Goal: Information Seeking & Learning: Learn about a topic

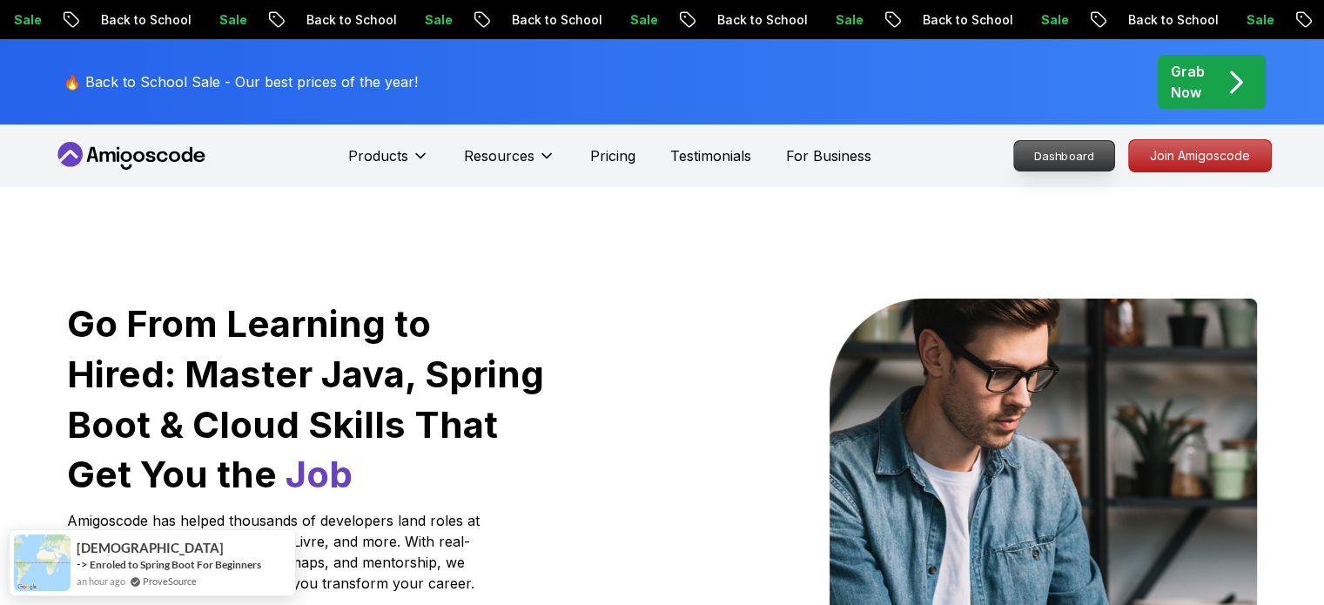
click at [1070, 158] on p "Dashboard" at bounding box center [1064, 156] width 100 height 30
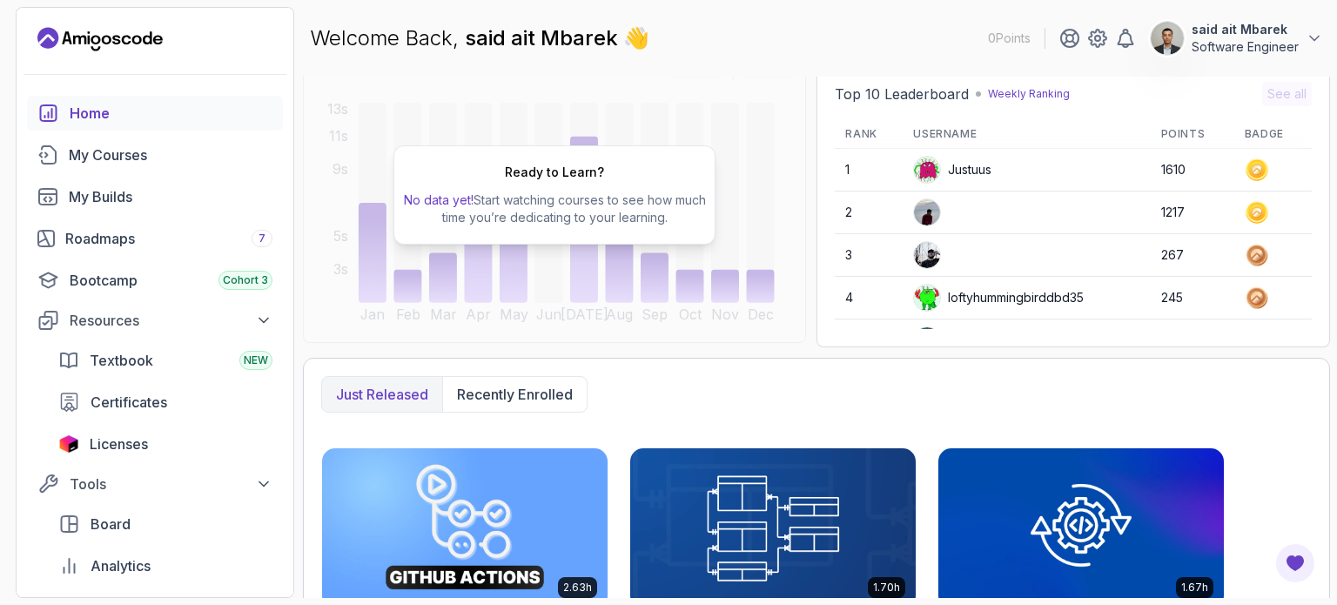
scroll to position [153, 0]
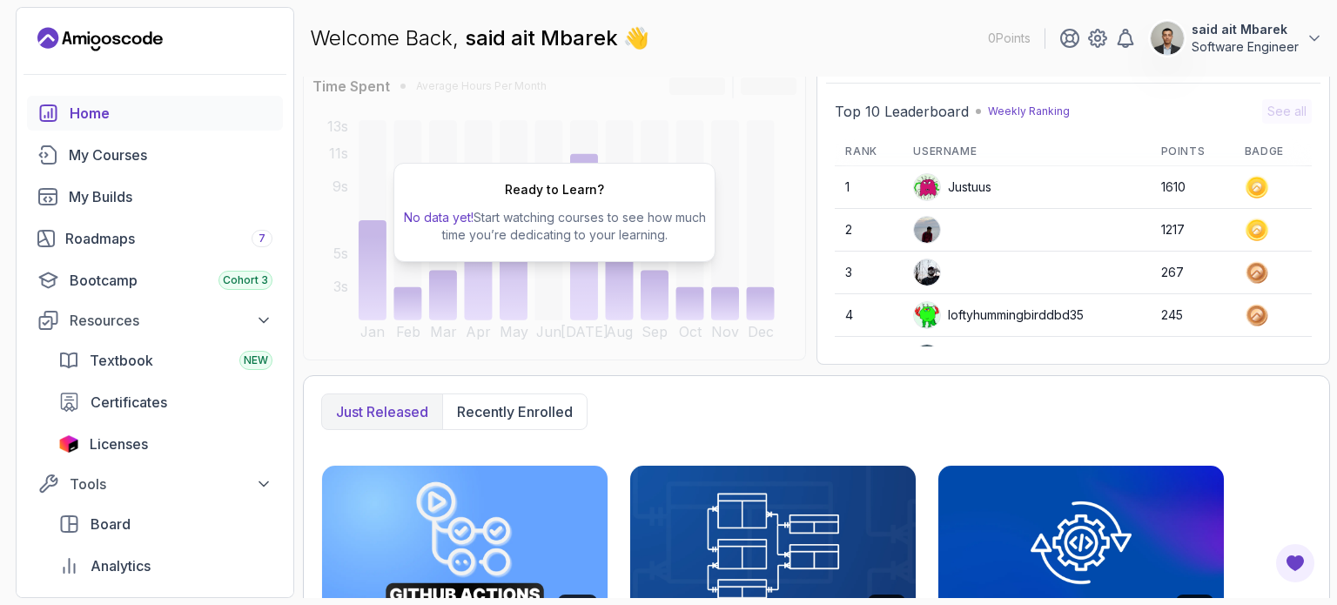
click at [926, 274] on img at bounding box center [927, 272] width 26 height 26
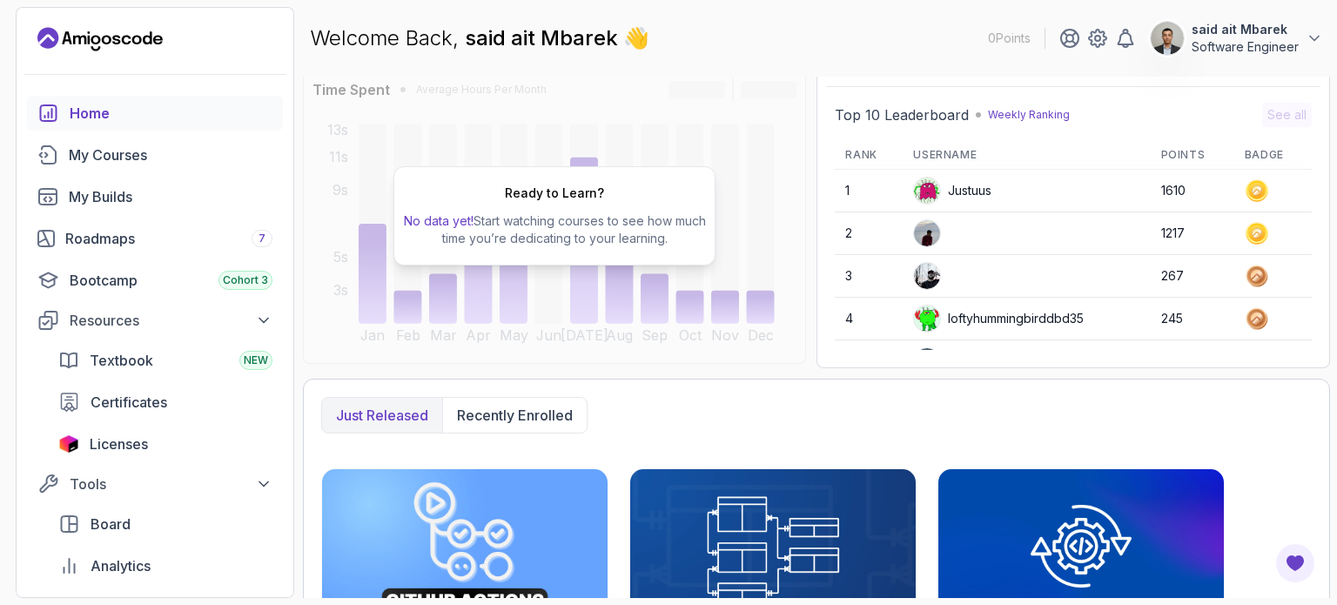
scroll to position [146, 0]
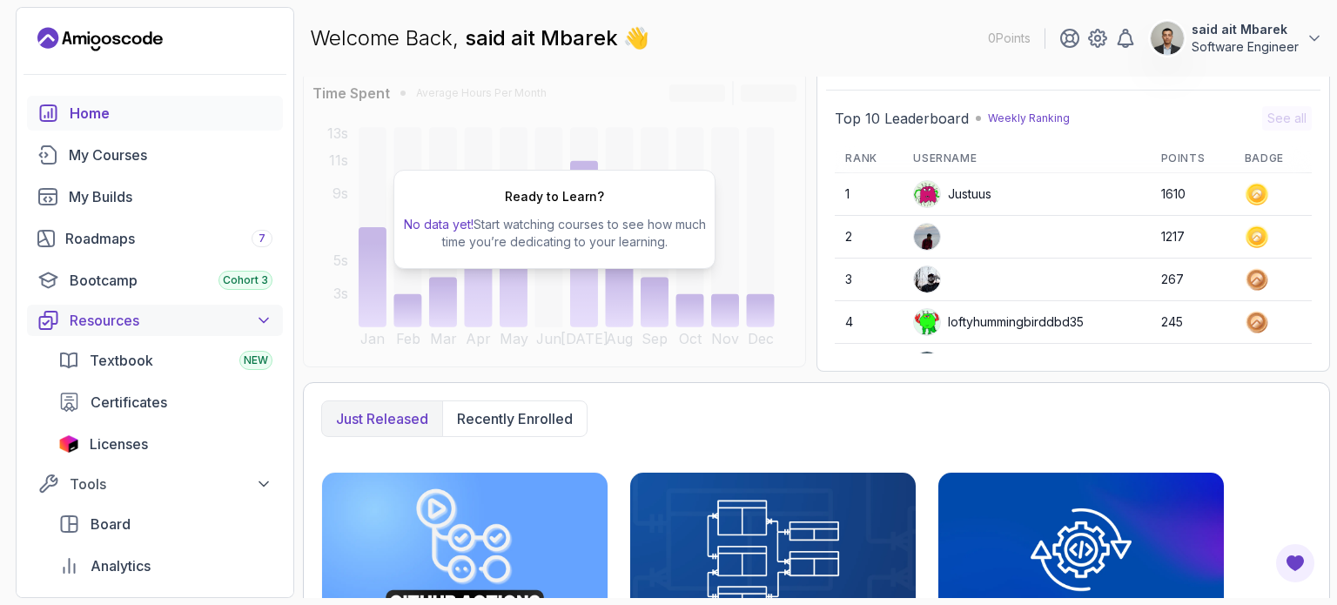
click at [126, 319] on div "Resources" at bounding box center [171, 320] width 203 height 21
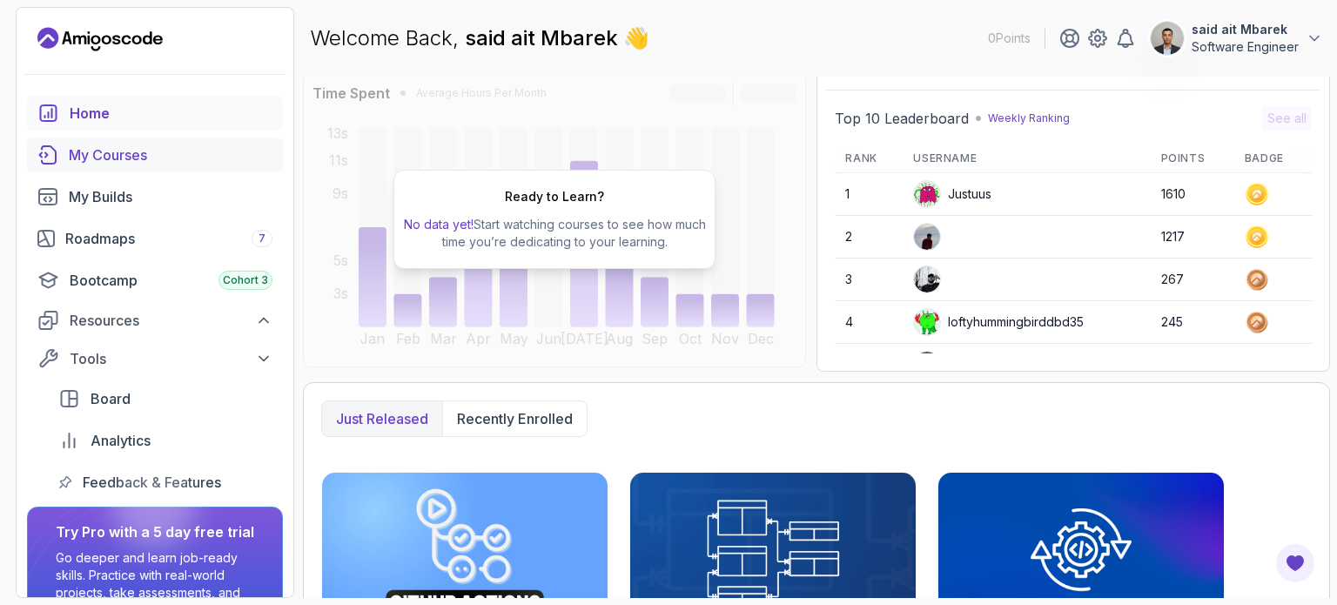
click at [139, 152] on div "My Courses" at bounding box center [171, 154] width 204 height 21
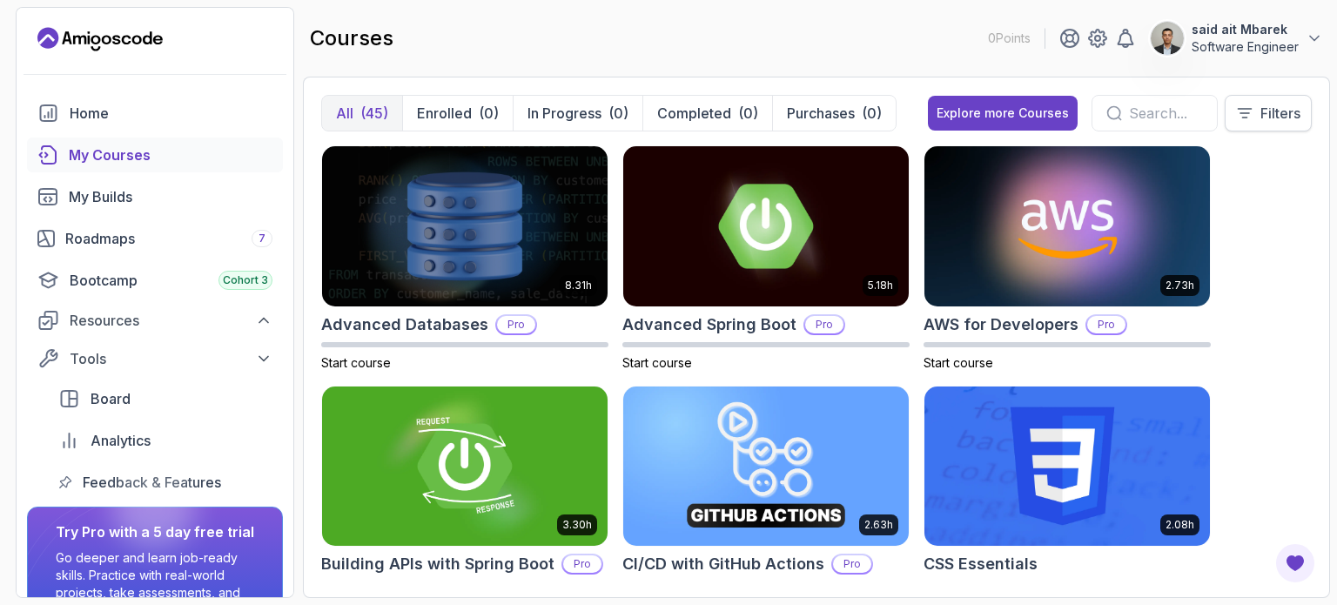
click at [1285, 119] on p "Filters" at bounding box center [1280, 113] width 40 height 21
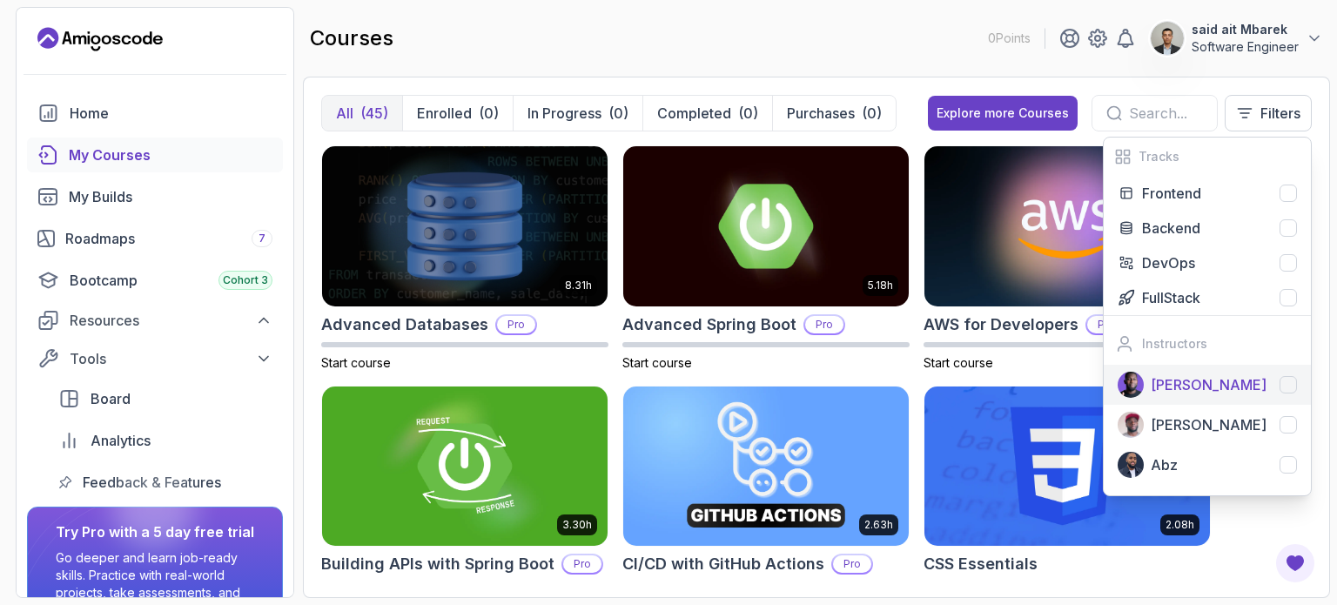
click at [1229, 378] on p "[PERSON_NAME]" at bounding box center [1209, 384] width 116 height 21
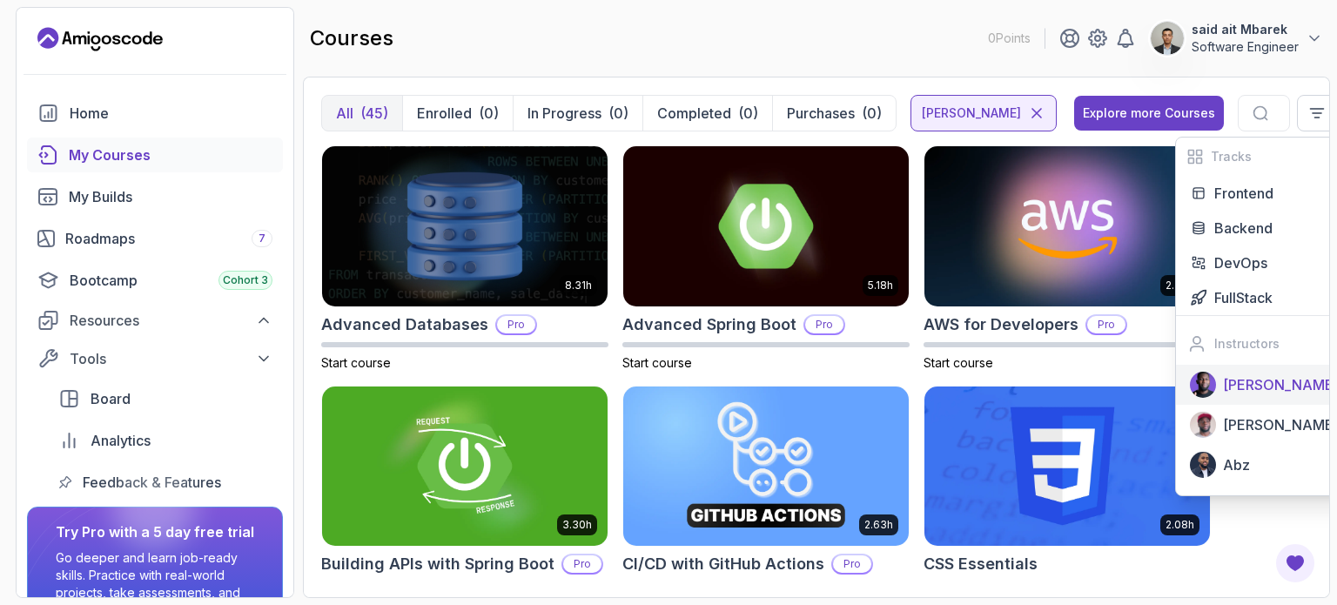
click at [786, 79] on div "All (45) Enrolled (0) In Progress (0) Completed (0) Purchases (0) [PERSON_NAME]…" at bounding box center [816, 337] width 1027 height 521
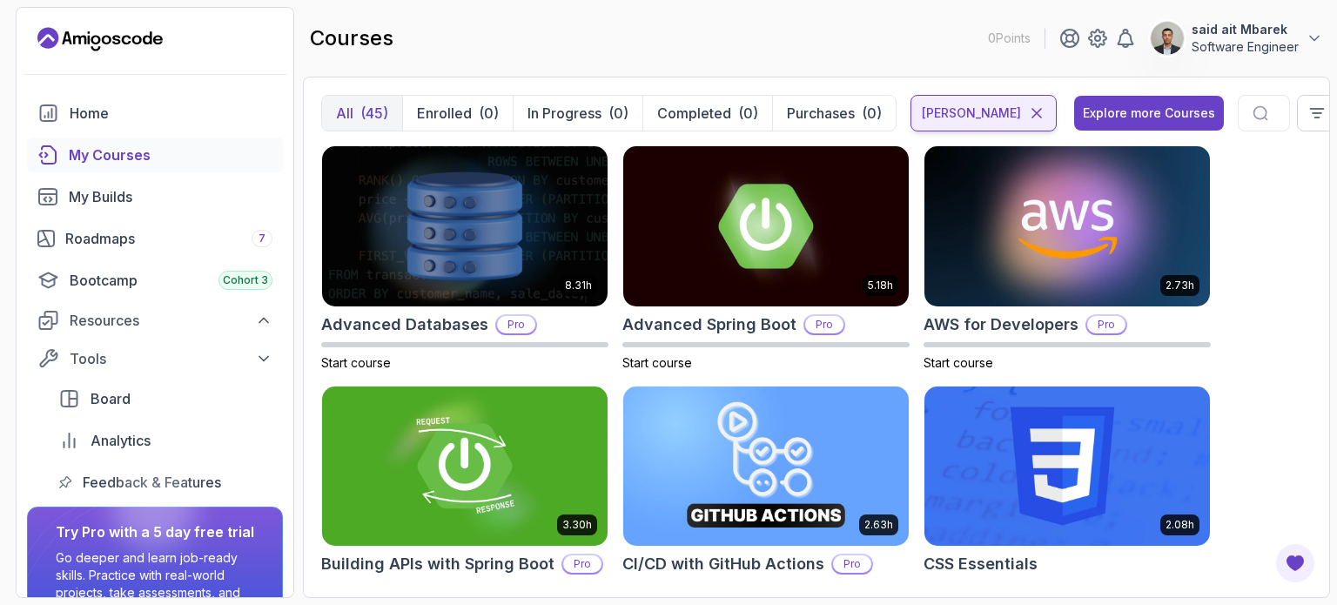
click at [1032, 114] on icon at bounding box center [1036, 113] width 9 height 9
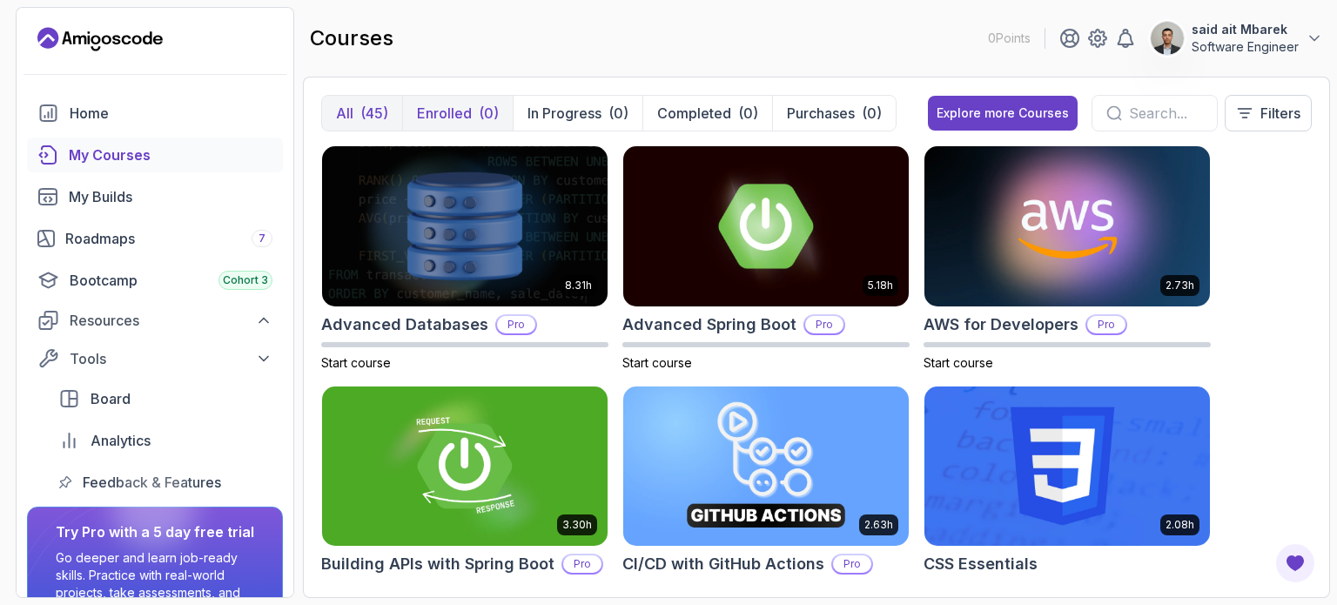
click at [455, 107] on p "Enrolled" at bounding box center [444, 113] width 55 height 21
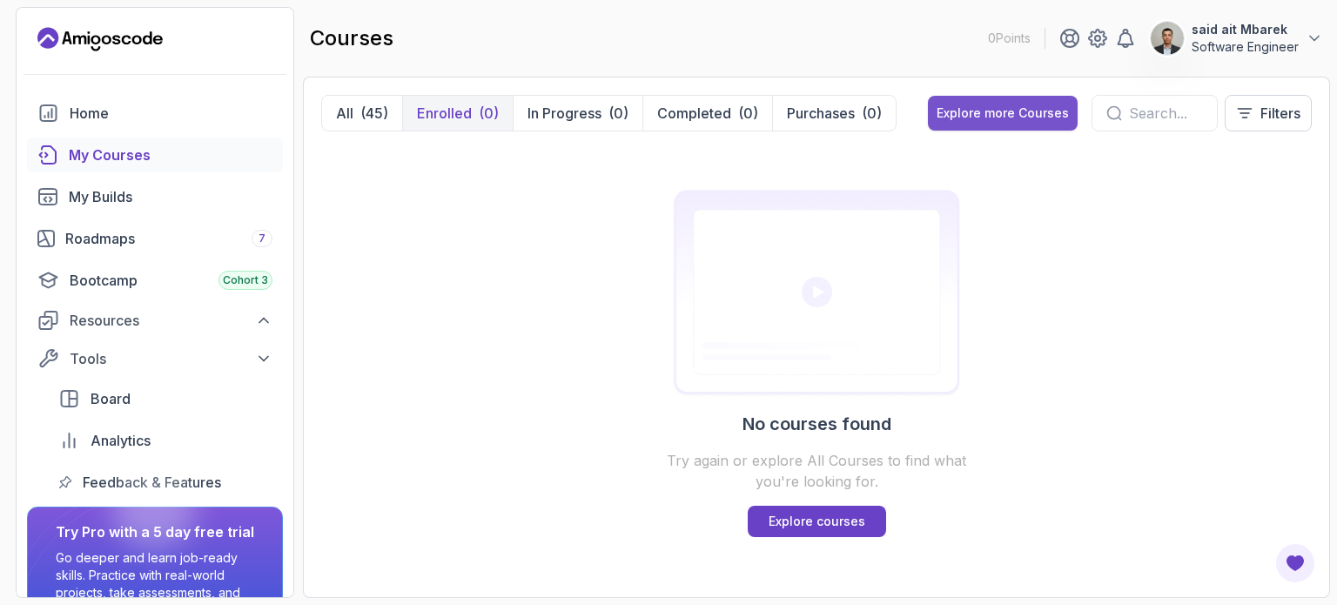
click at [950, 125] on button "Explore more Courses" at bounding box center [1003, 113] width 150 height 35
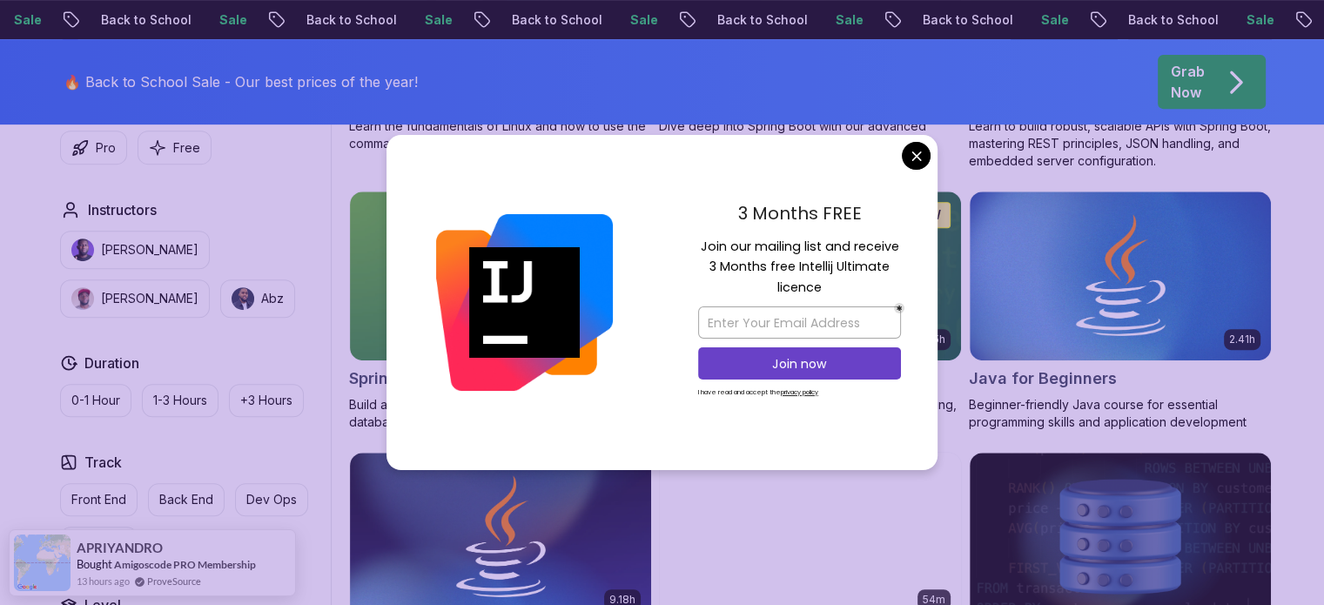
scroll to position [762, 0]
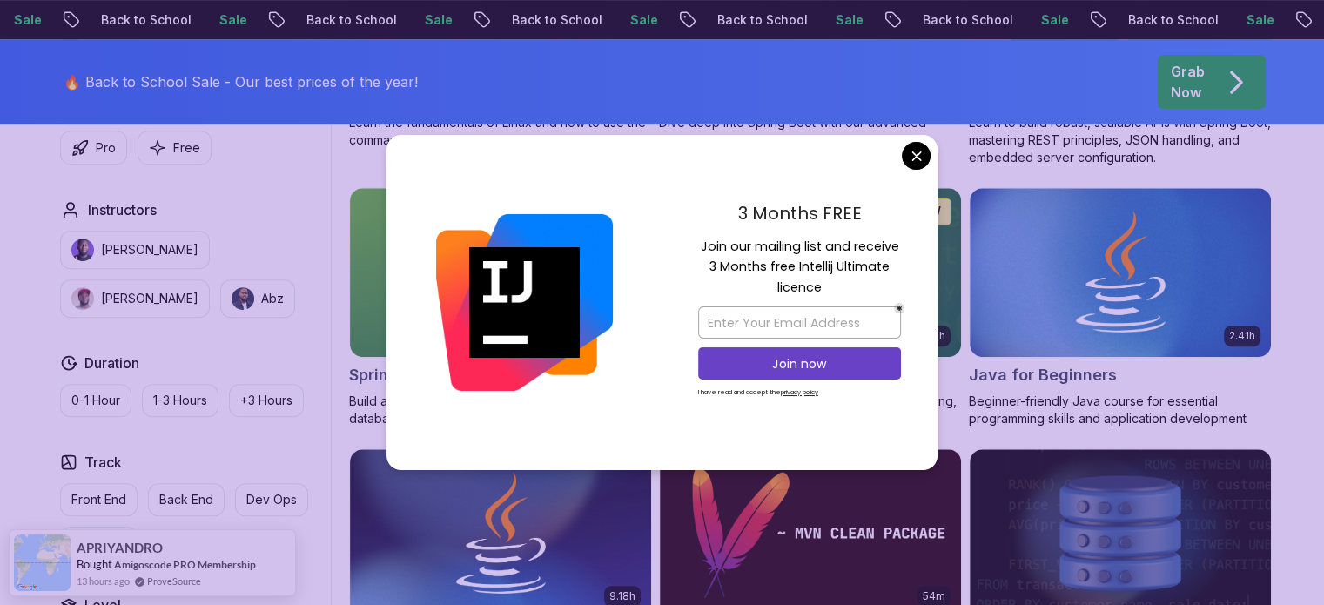
click at [906, 169] on div "3 Months FREE Join our mailing list and receive 3 Months free Intellij Ultimate…" at bounding box center [800, 303] width 276 height 336
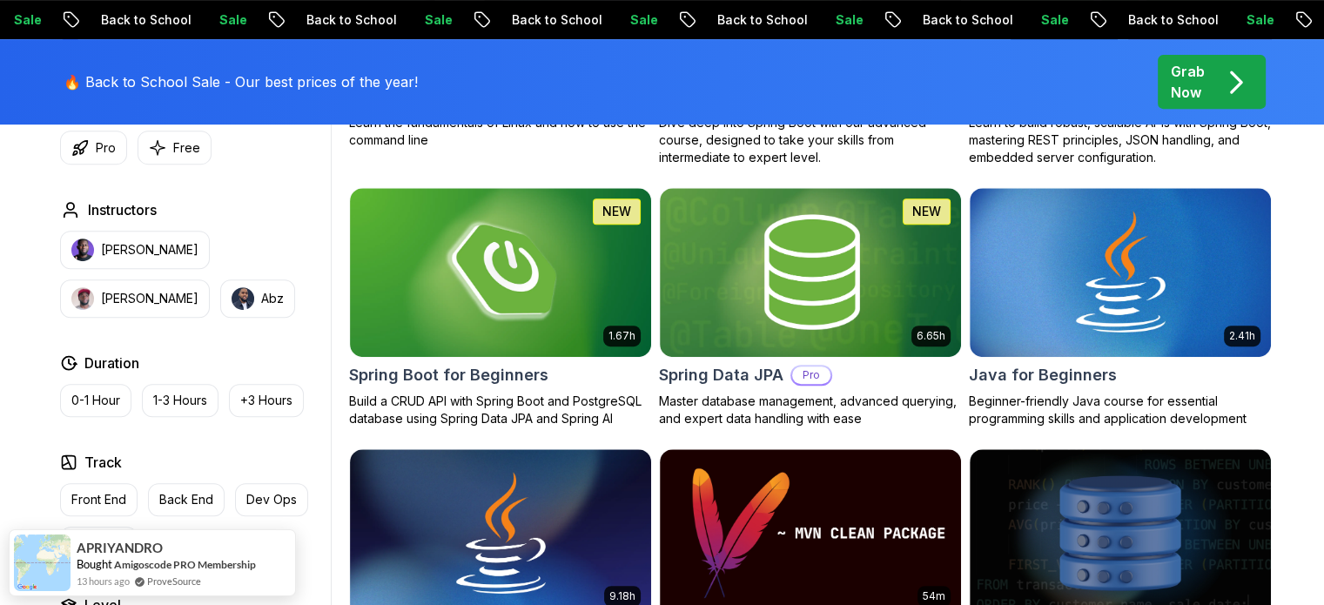
click at [1072, 315] on img at bounding box center [1120, 272] width 316 height 177
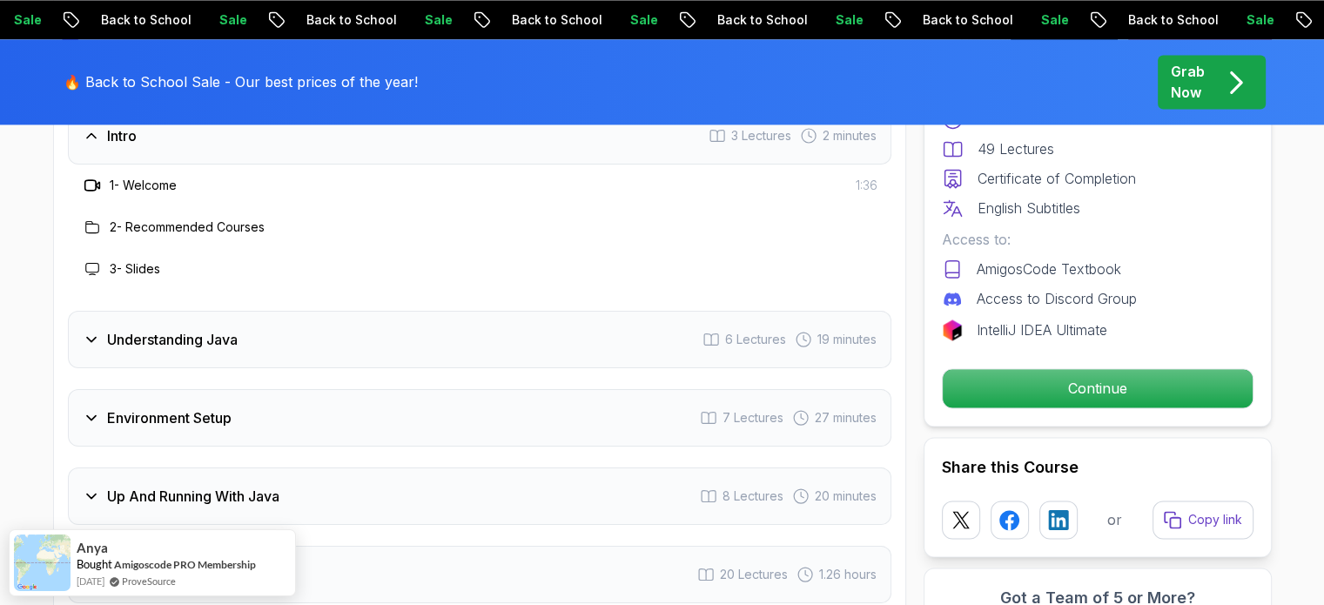
scroll to position [2643, 0]
click at [188, 327] on h3 "Understanding Java" at bounding box center [172, 337] width 131 height 21
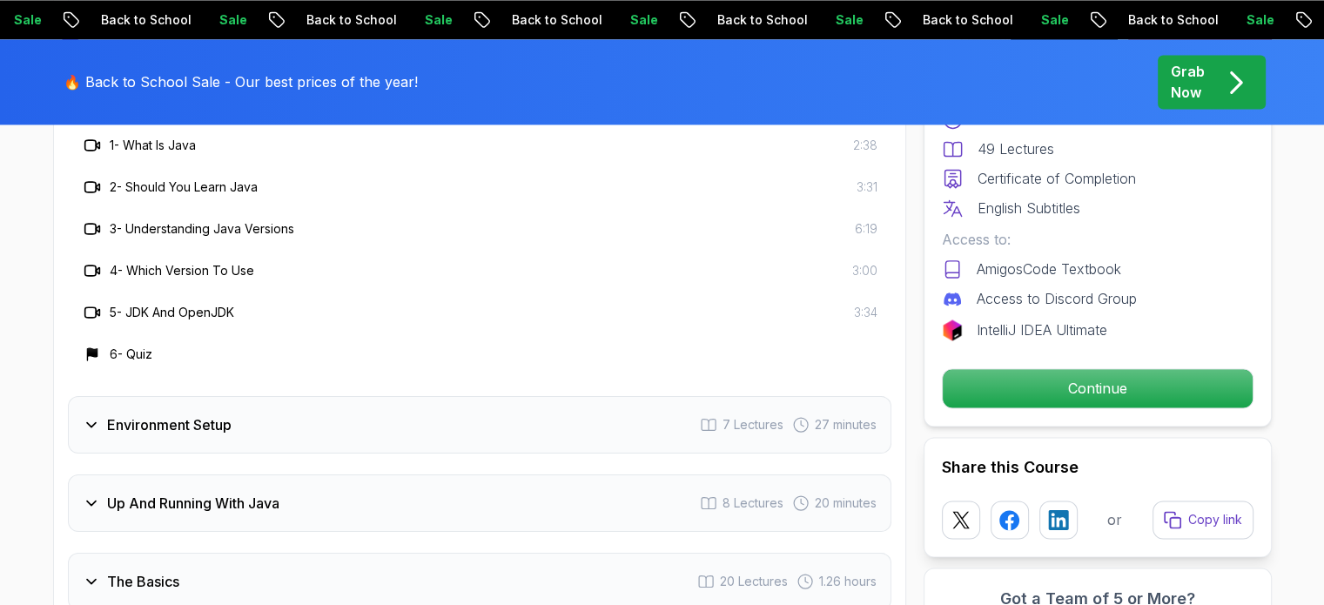
scroll to position [2760, 0]
click at [204, 413] on h3 "Environment Setup" at bounding box center [169, 423] width 124 height 21
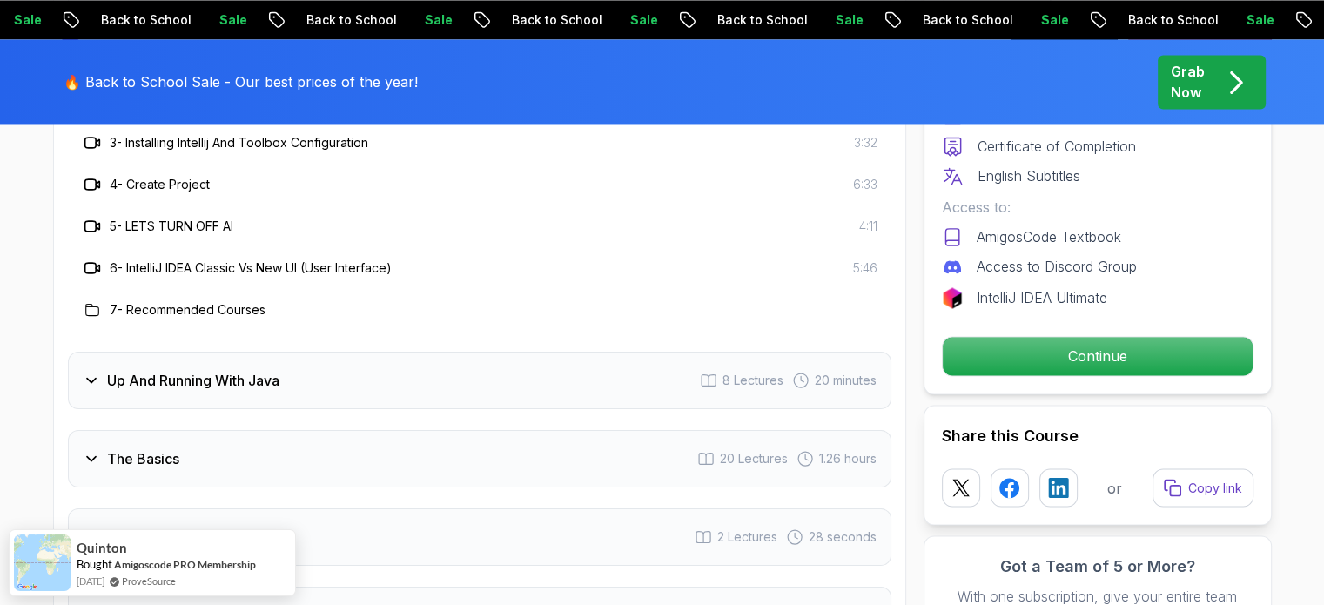
scroll to position [2964, 0]
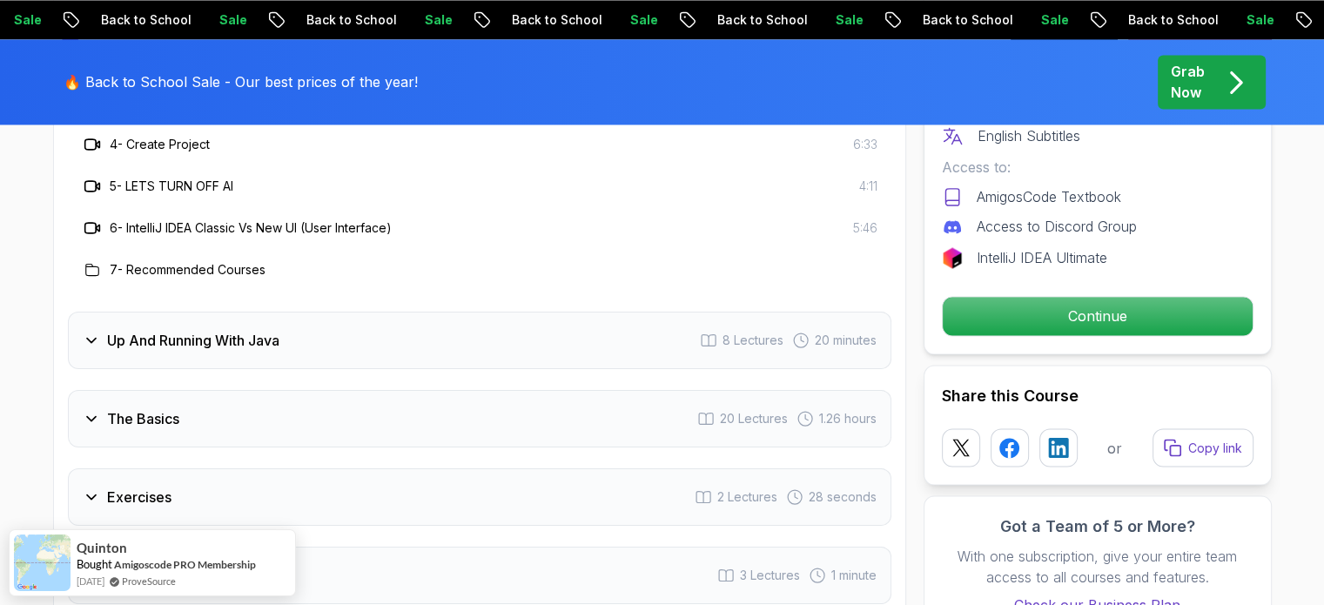
click at [222, 312] on div "Up And Running With Java 8 Lectures 20 minutes" at bounding box center [479, 340] width 823 height 57
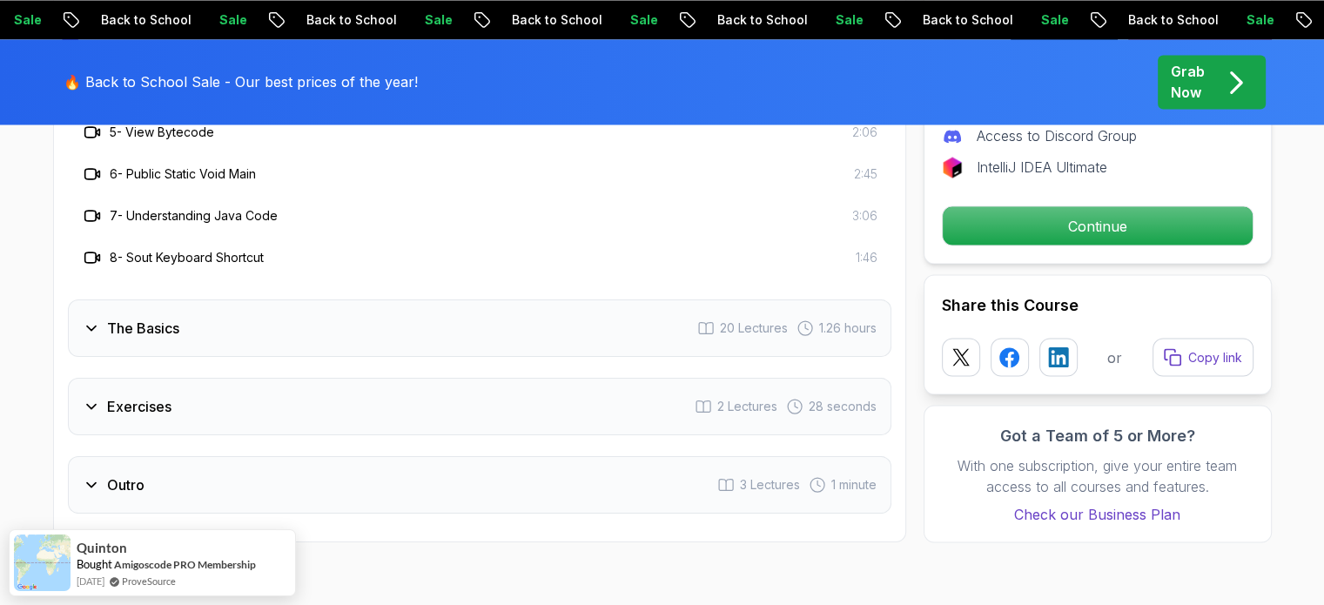
scroll to position [3100, 0]
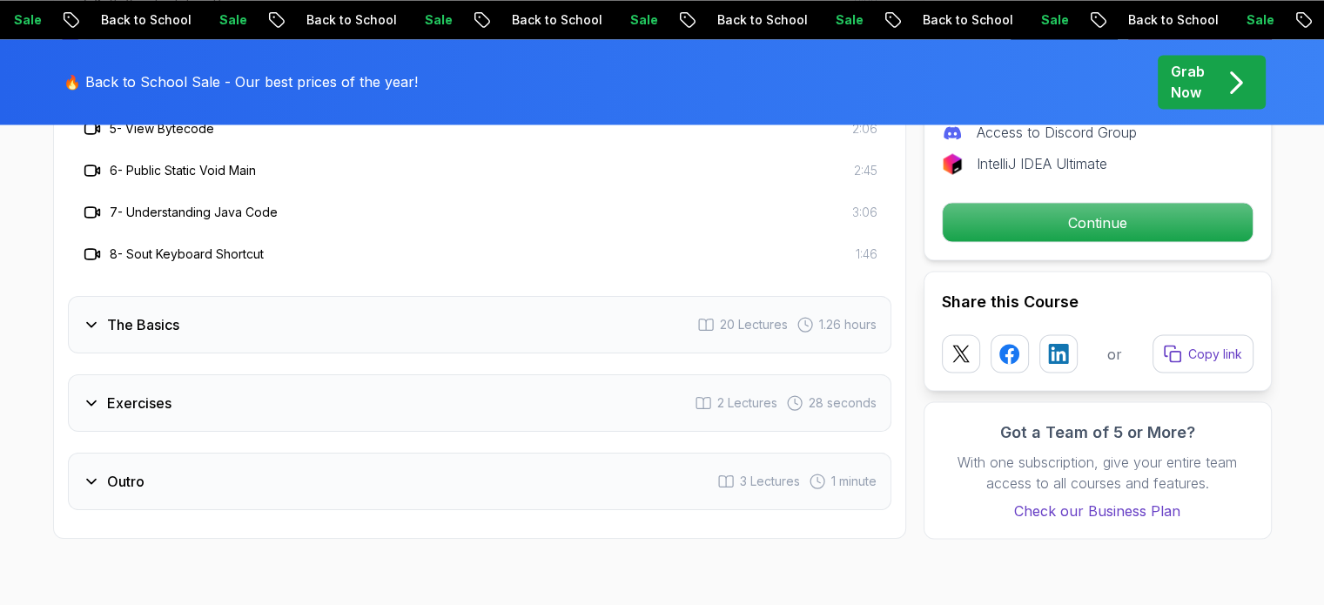
click at [222, 296] on div "The Basics 20 Lectures 1.26 hours" at bounding box center [479, 324] width 823 height 57
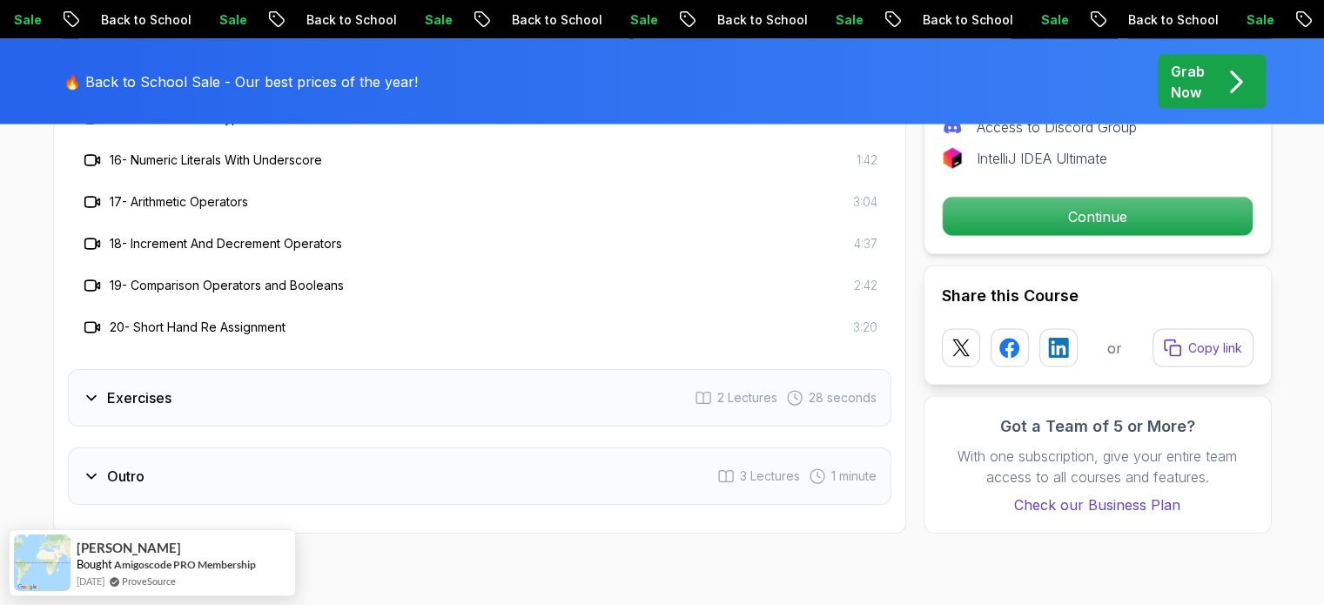
scroll to position [3608, 0]
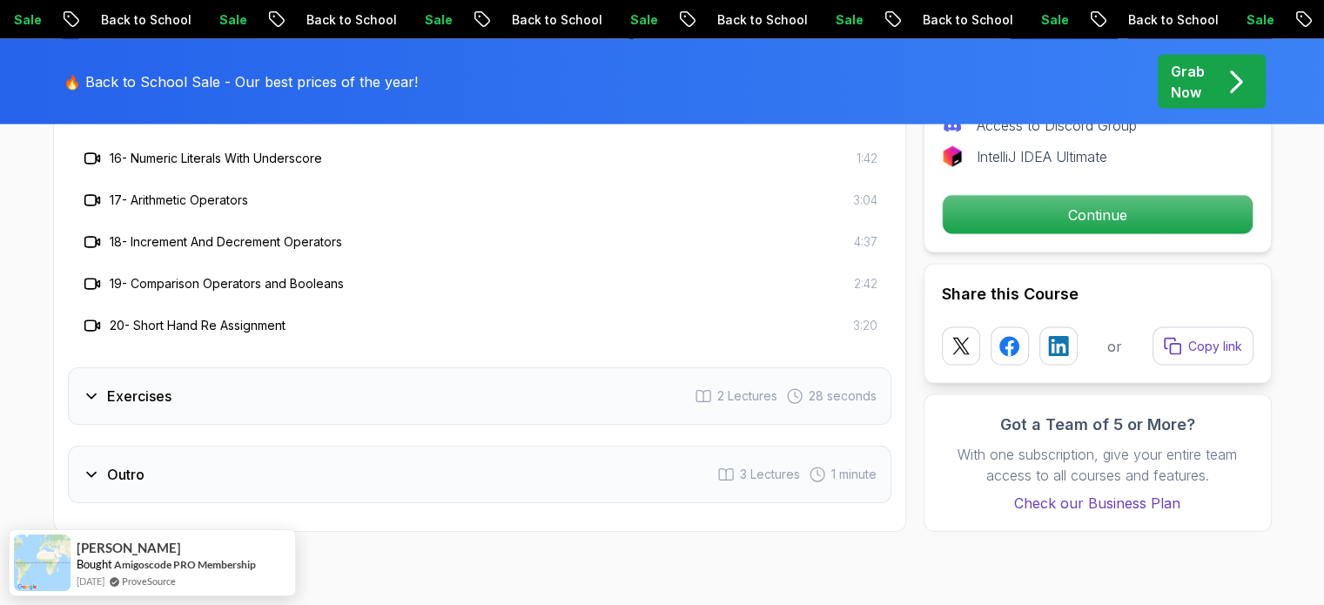
click at [388, 367] on div "Exercises 2 Lectures 28 seconds" at bounding box center [479, 395] width 823 height 57
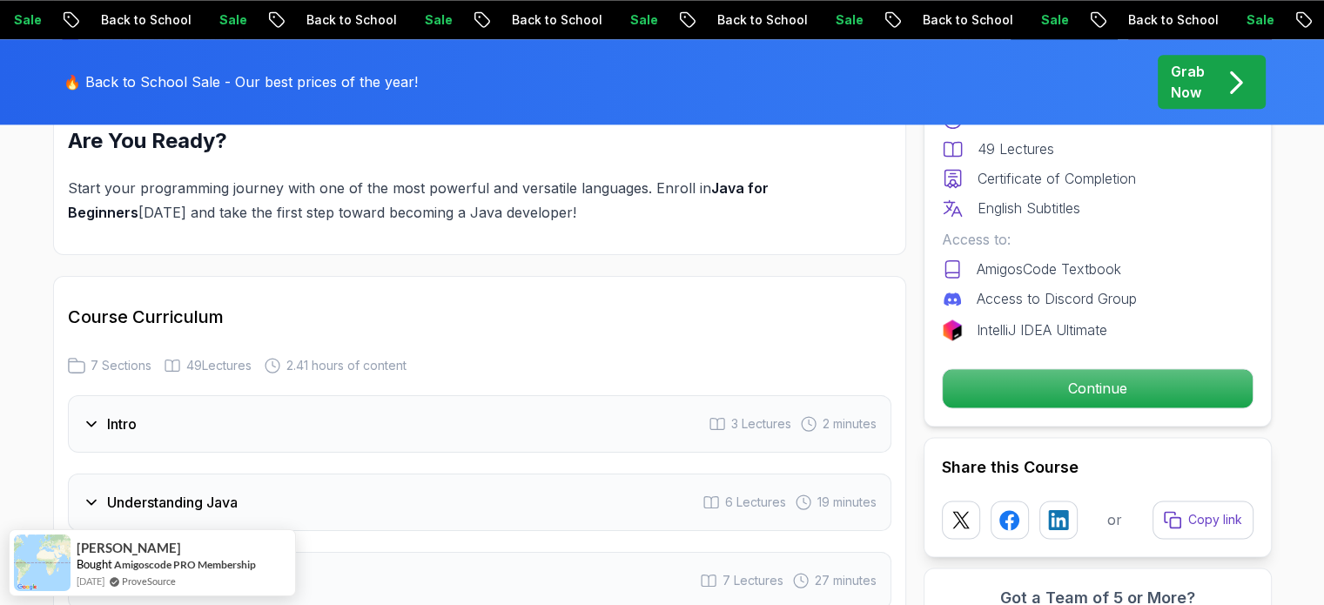
scroll to position [2342, 0]
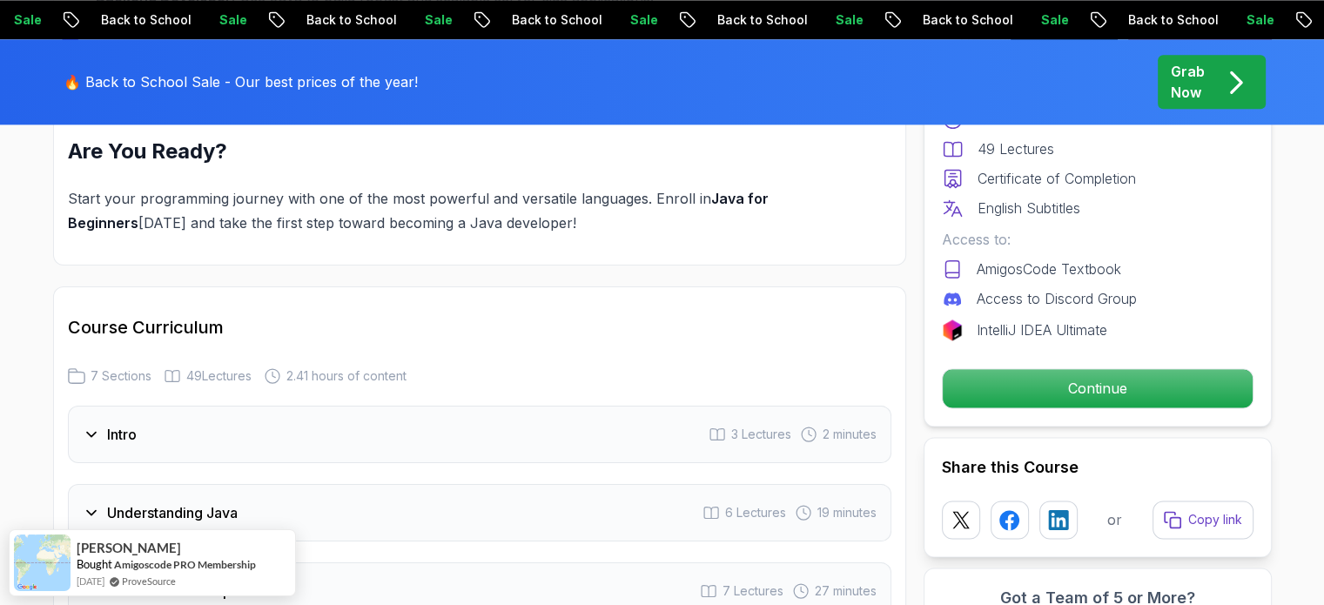
click at [275, 406] on div "Intro 3 Lectures 2 minutes" at bounding box center [479, 434] width 823 height 57
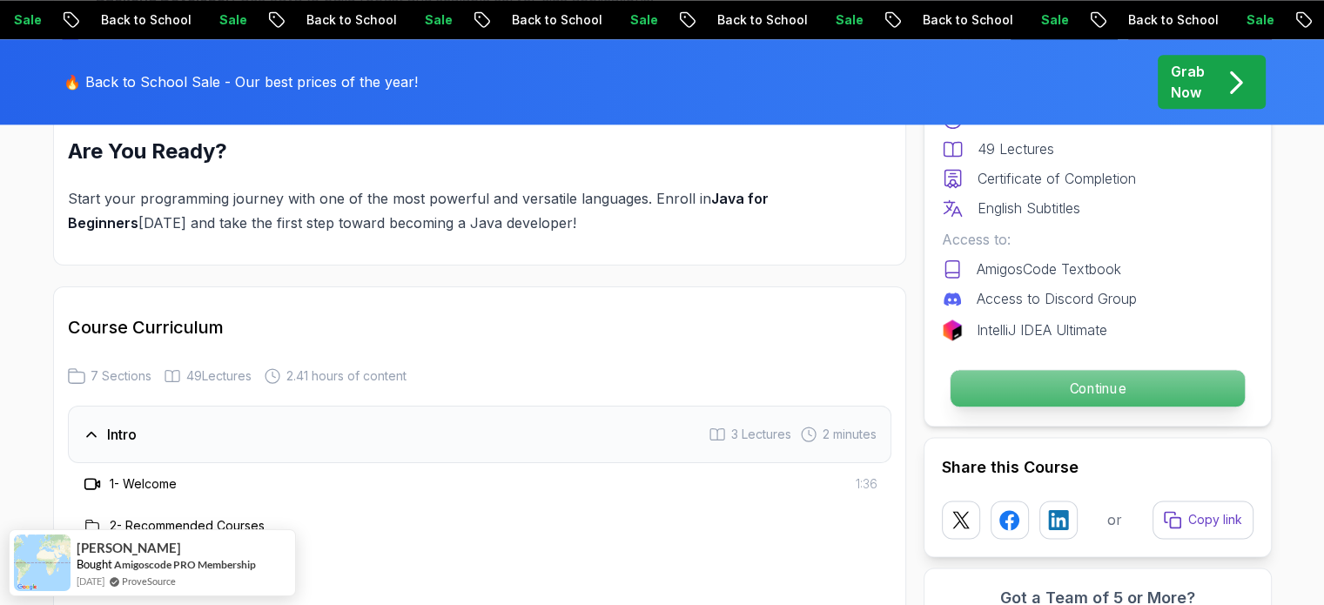
click at [1013, 389] on p "Continue" at bounding box center [1097, 388] width 294 height 37
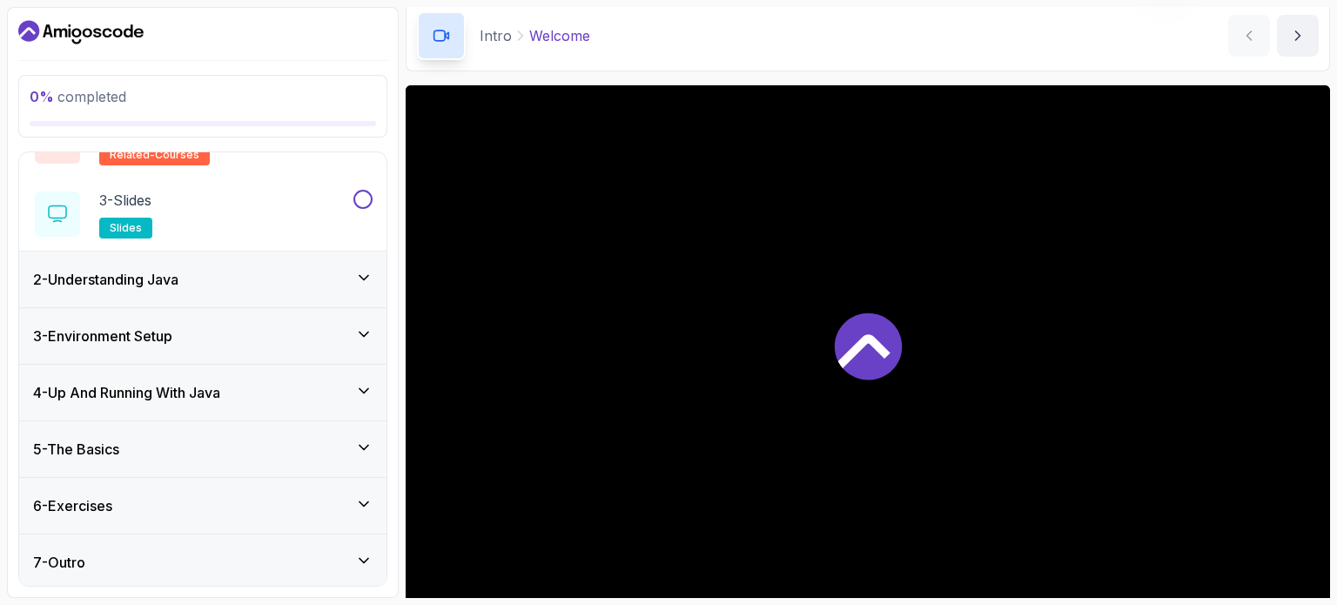
scroll to position [178, 0]
click at [366, 278] on icon at bounding box center [363, 276] width 17 height 17
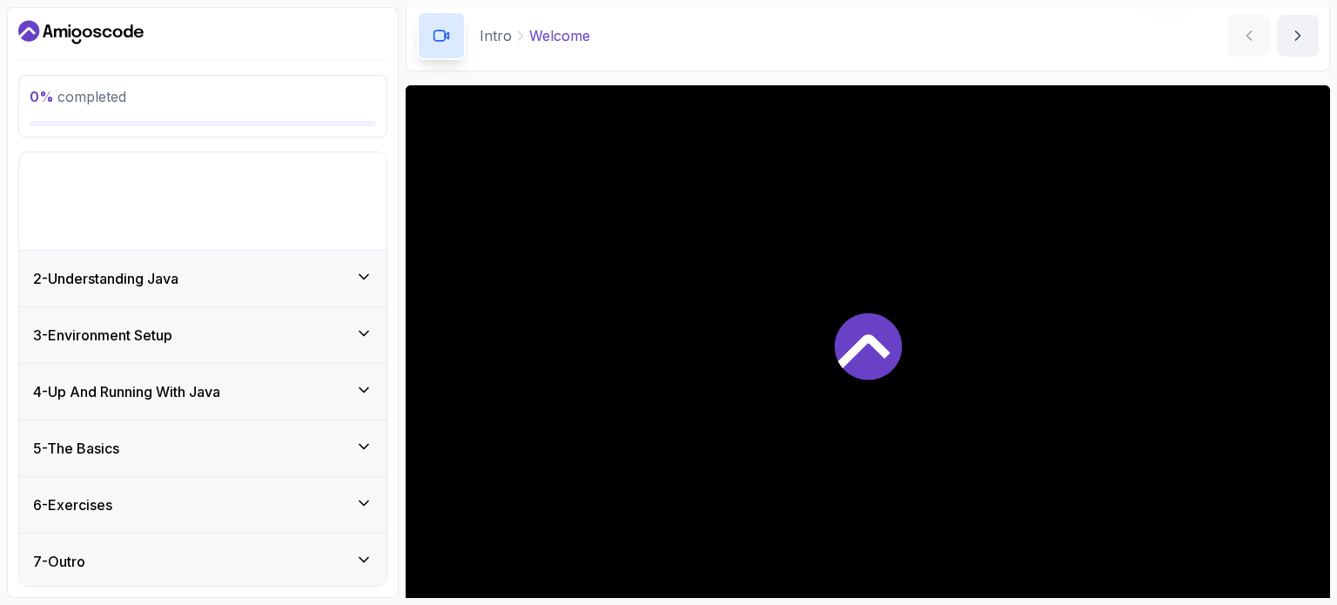
scroll to position [0, 0]
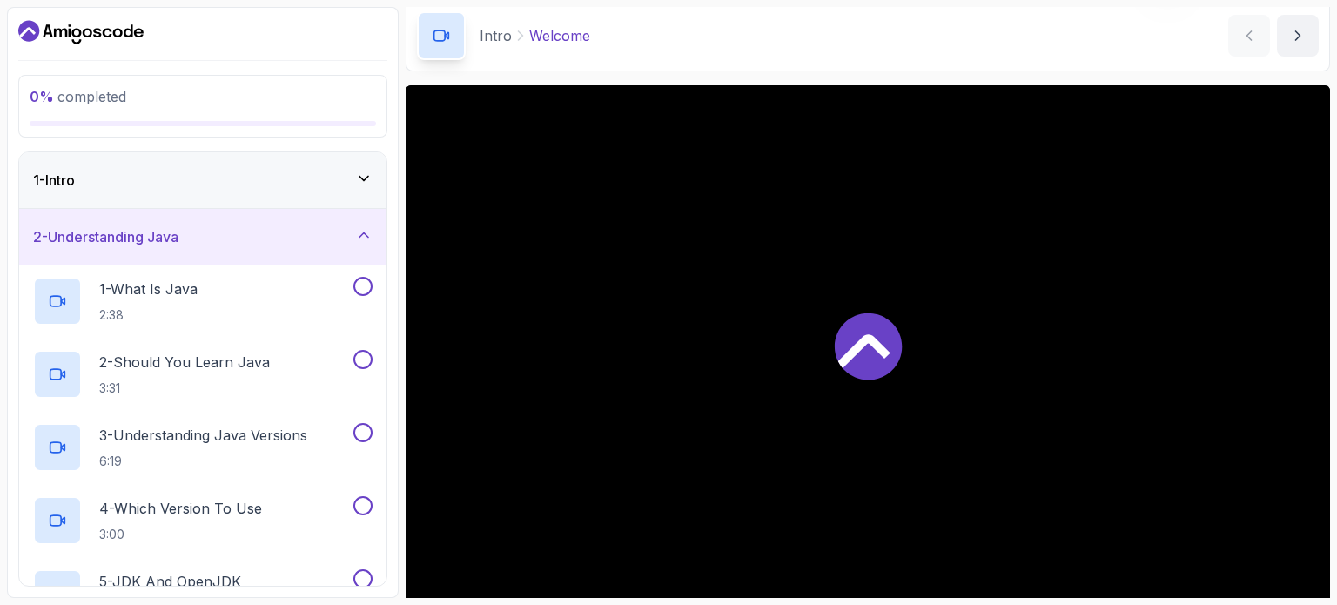
click at [362, 174] on icon at bounding box center [363, 178] width 17 height 17
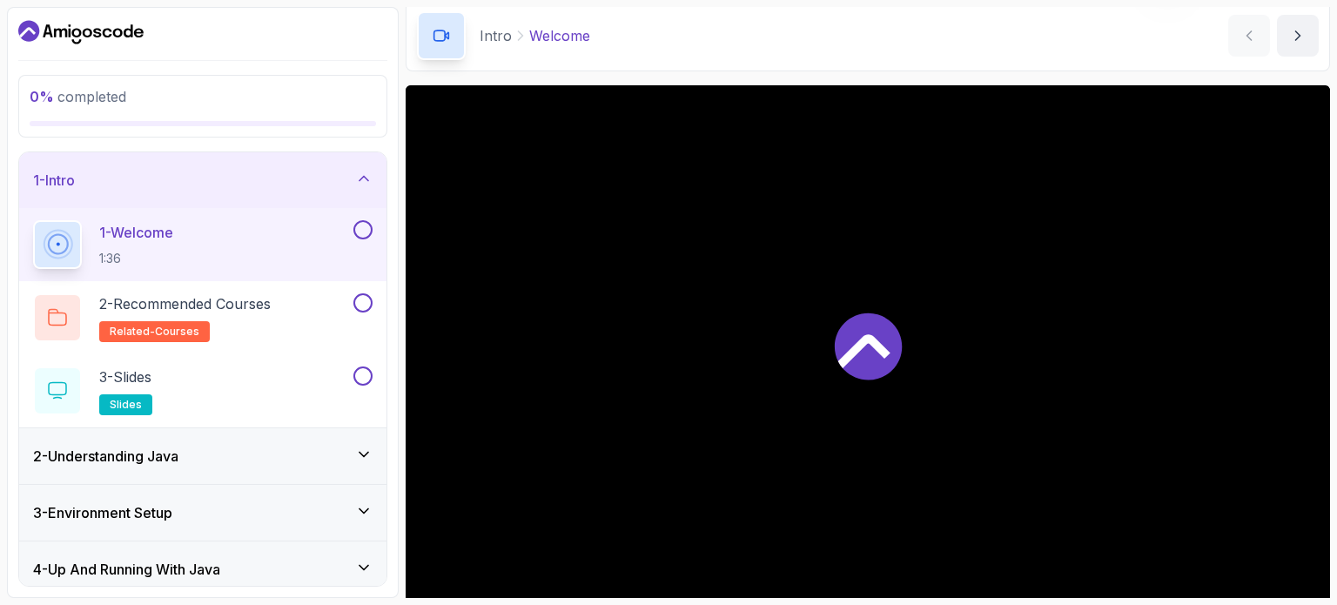
click at [872, 357] on icon at bounding box center [868, 345] width 67 height 67
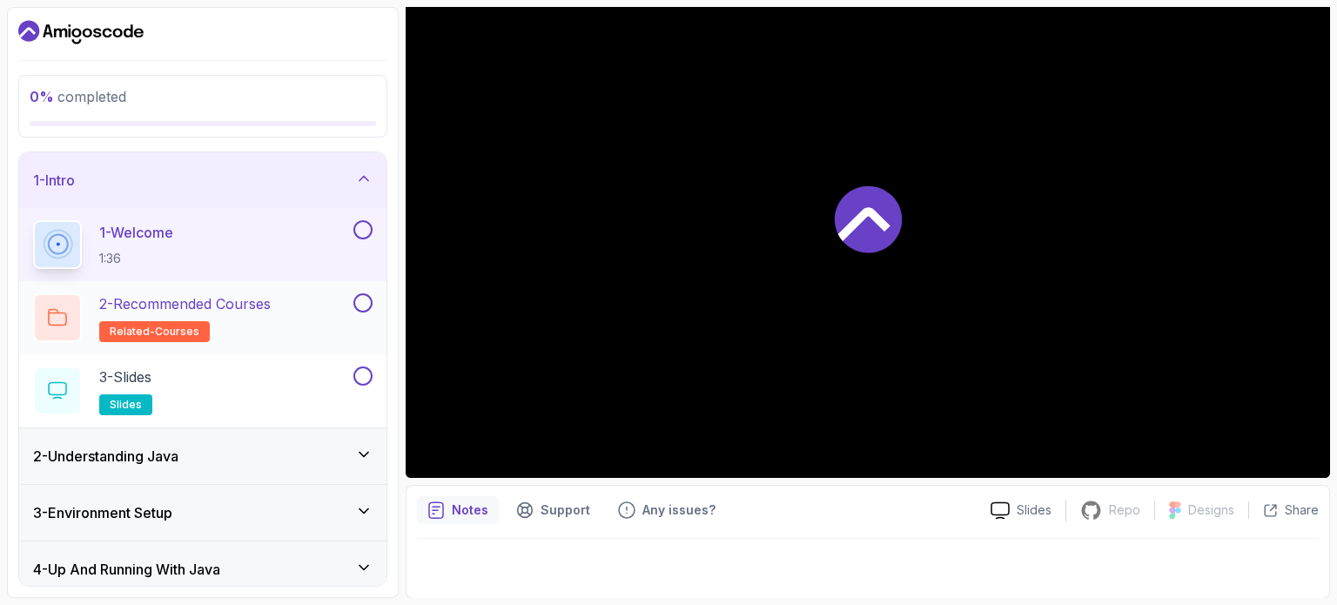
click at [214, 332] on h2 "2 - Recommended Courses related-courses" at bounding box center [184, 317] width 171 height 49
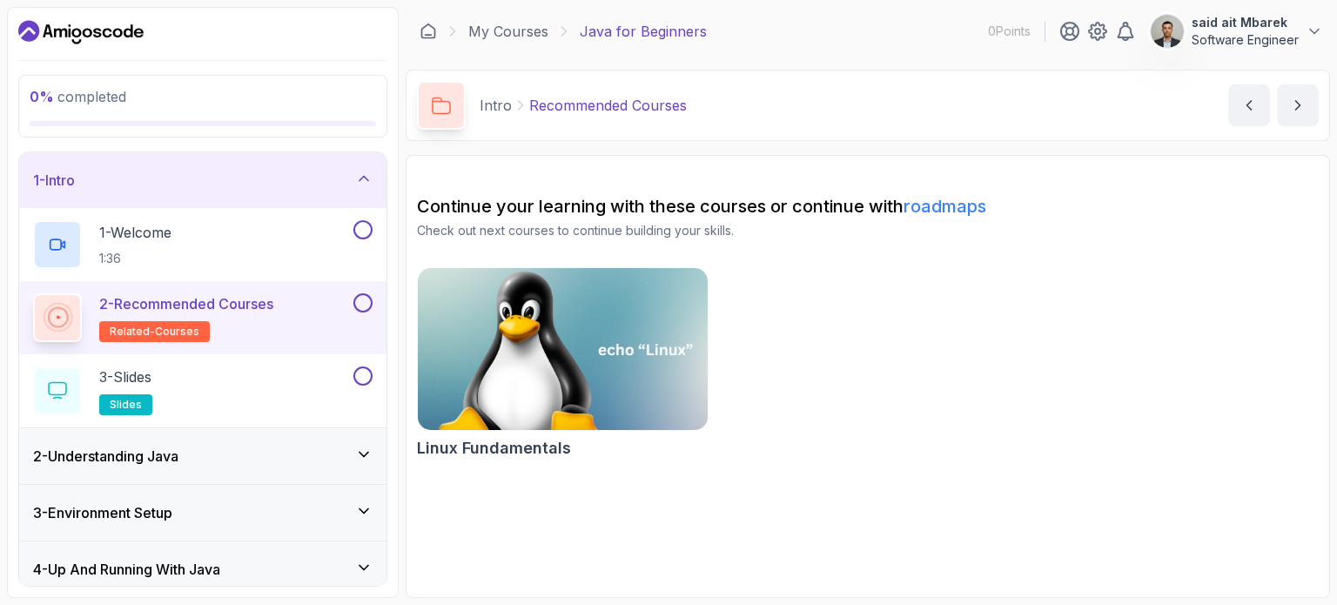
click at [570, 368] on img at bounding box center [563, 349] width 304 height 171
click at [345, 229] on div "1 - Welcome 1:36" at bounding box center [191, 244] width 317 height 49
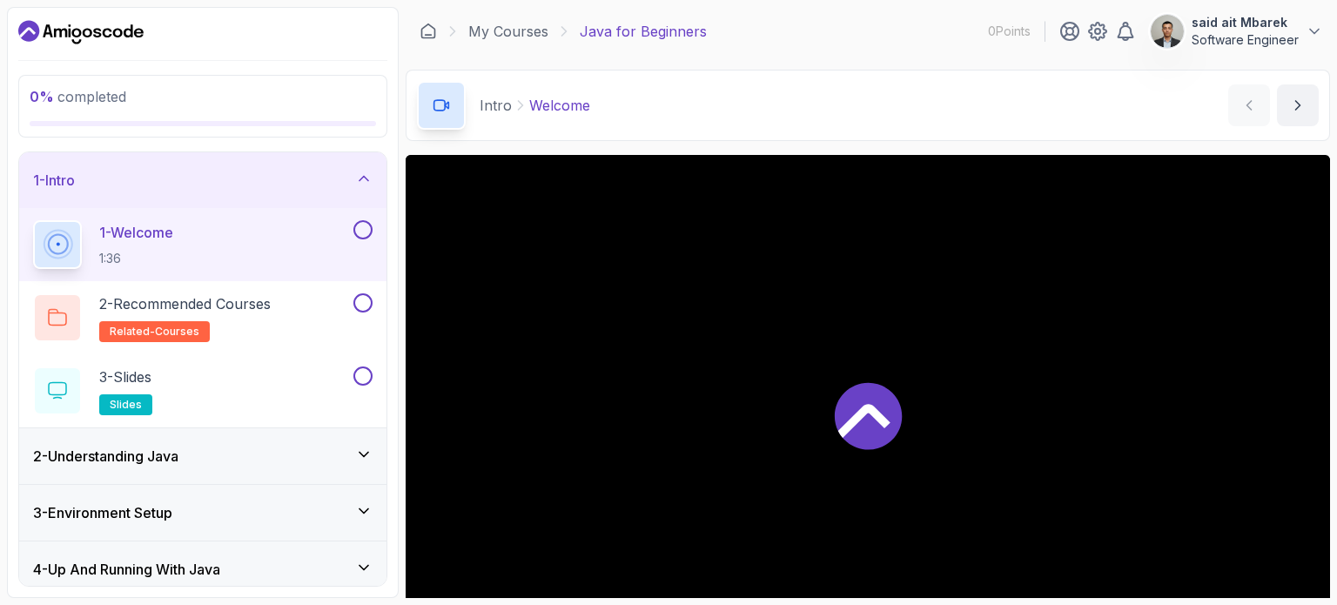
click at [916, 449] on div at bounding box center [868, 415] width 924 height 520
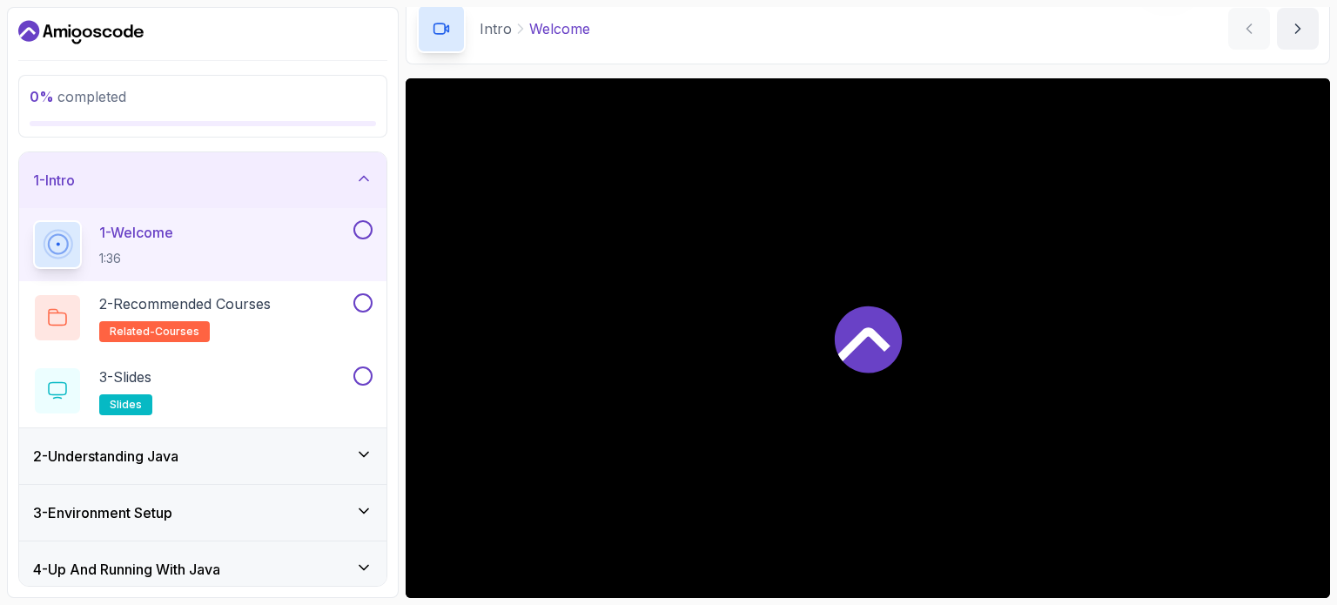
scroll to position [197, 0]
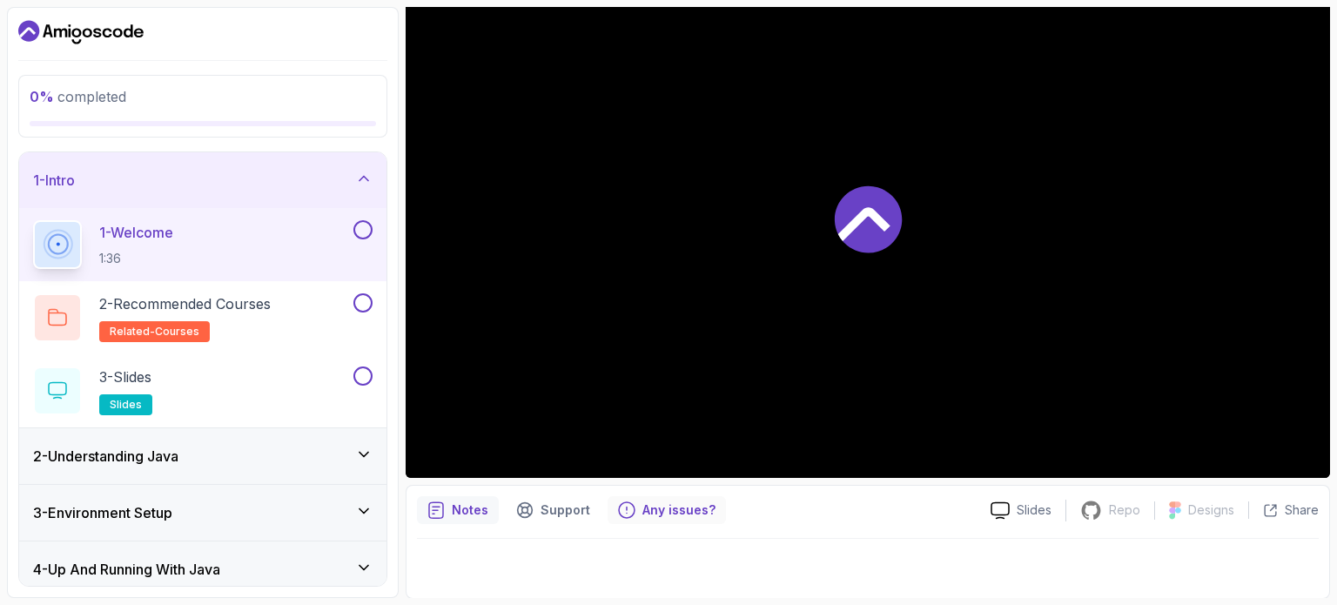
click at [695, 510] on p "Any issues?" at bounding box center [678, 509] width 73 height 17
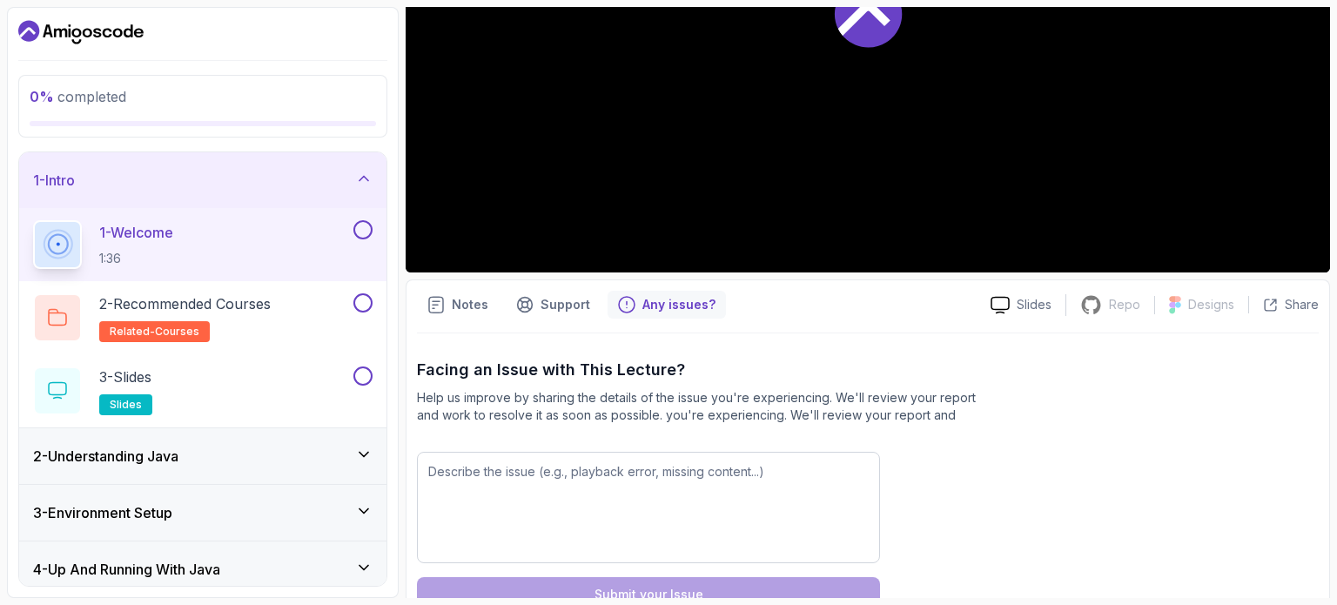
scroll to position [426, 0]
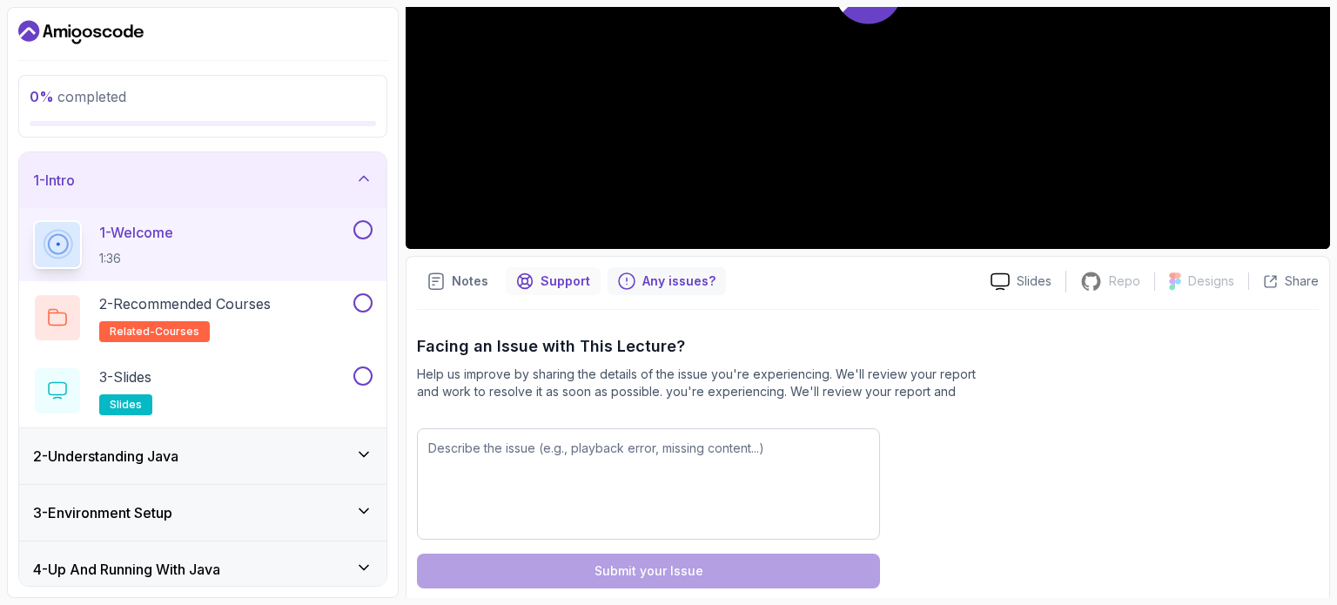
click at [567, 280] on p "Support" at bounding box center [566, 280] width 50 height 17
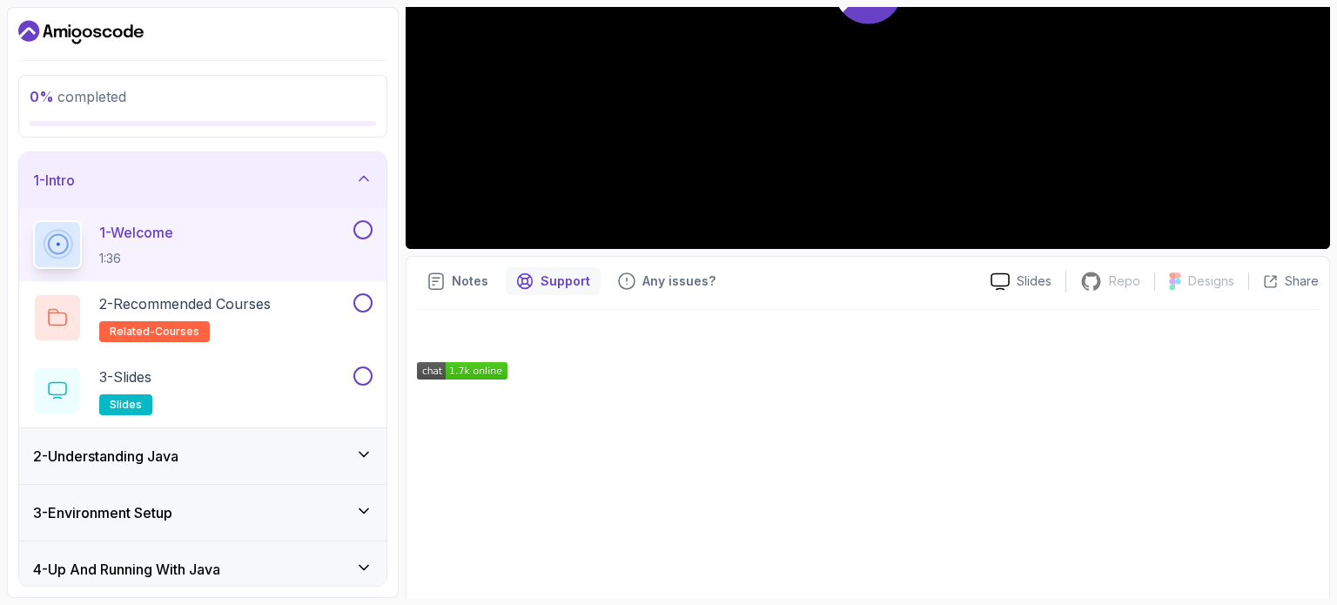
click at [214, 428] on div "2 - Understanding Java" at bounding box center [202, 456] width 367 height 56
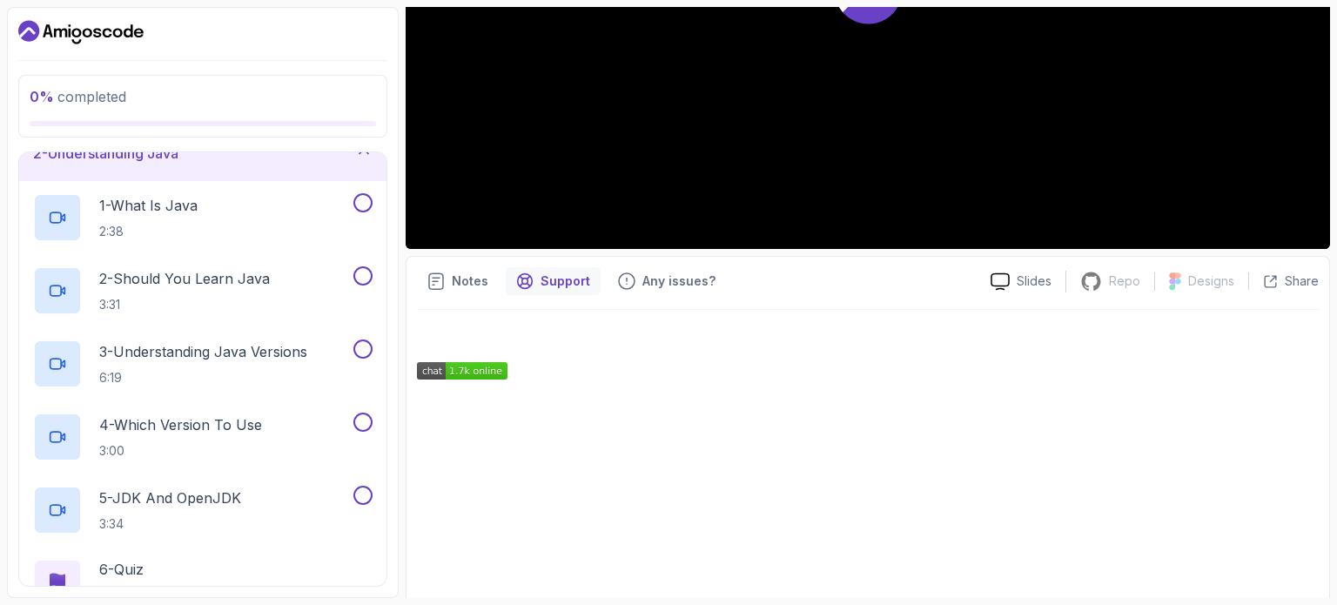
scroll to position [531, 0]
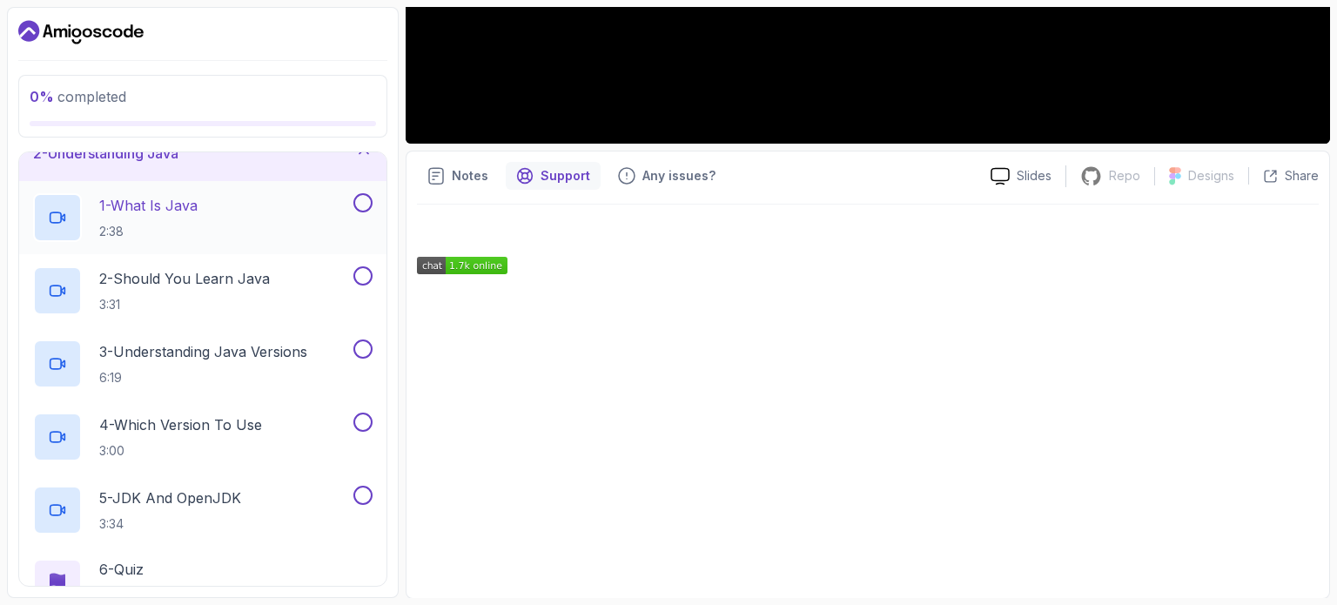
click at [172, 205] on p "1 - What Is Java" at bounding box center [148, 205] width 98 height 21
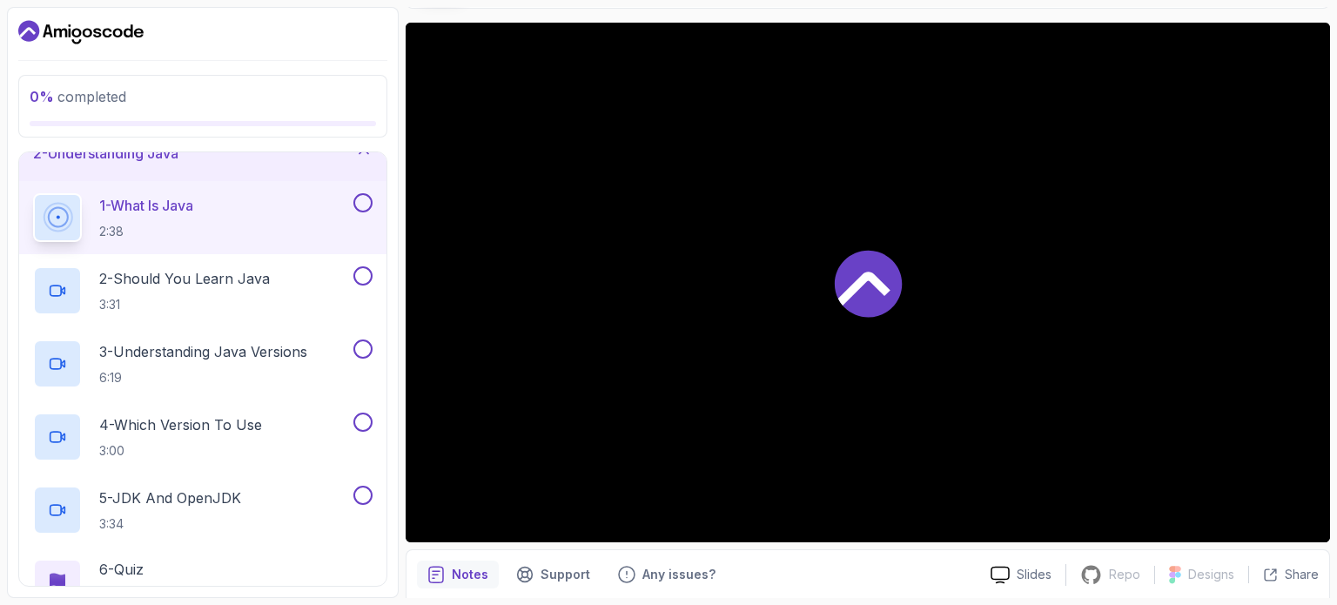
scroll to position [129, 0]
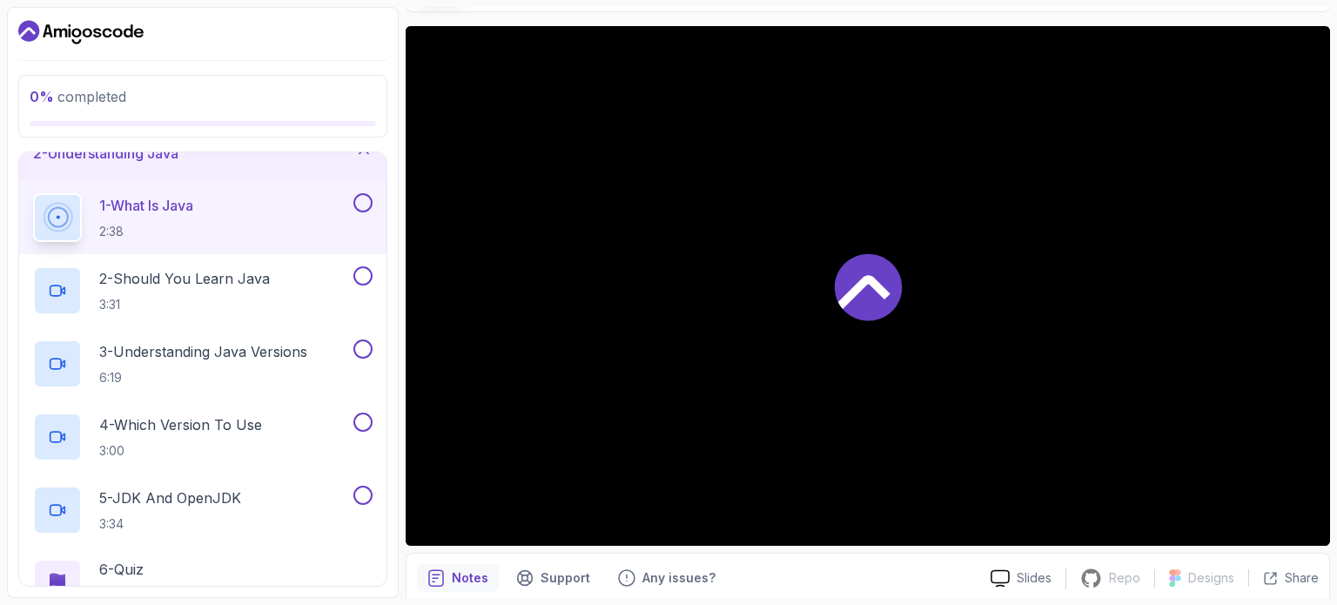
click at [889, 299] on icon at bounding box center [868, 286] width 67 height 67
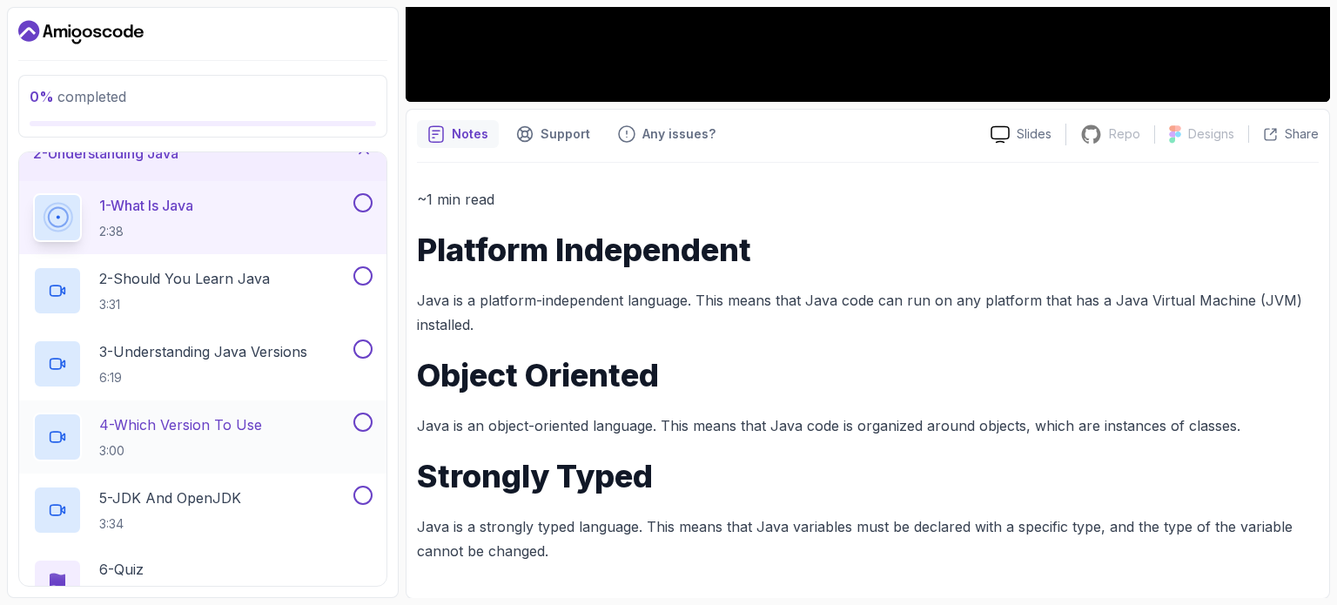
scroll to position [397, 0]
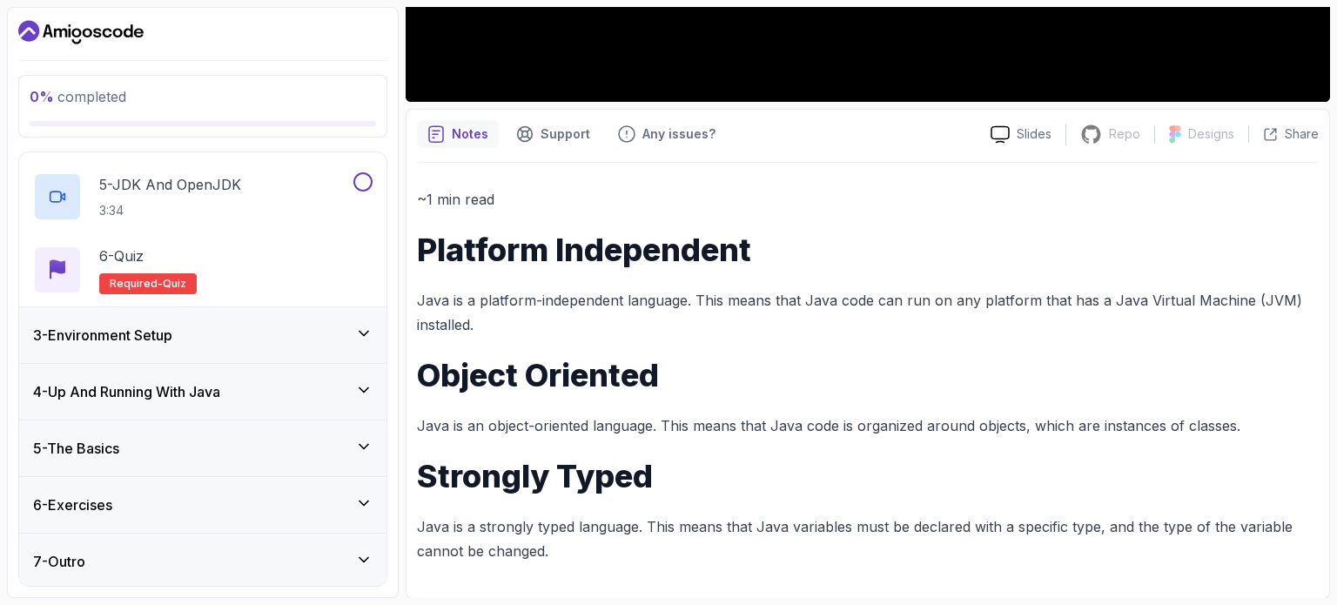
click at [175, 346] on div "3 - Environment Setup" at bounding box center [202, 335] width 367 height 56
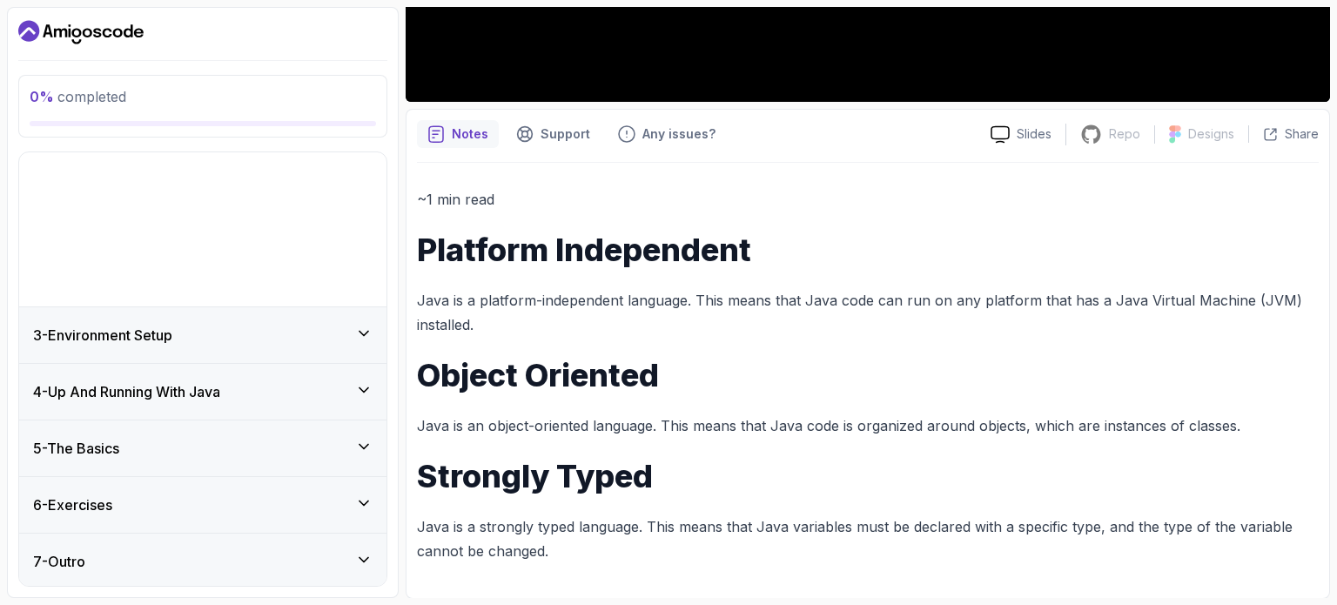
scroll to position [0, 0]
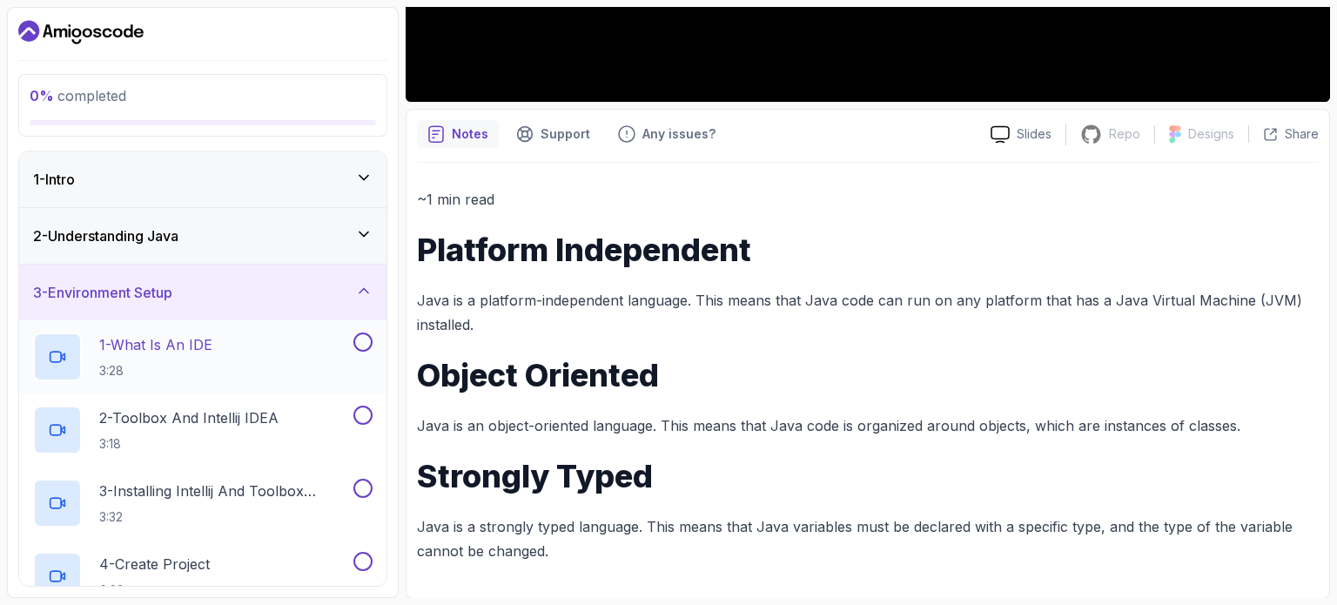
click at [216, 365] on div "1 - What Is An IDE 3:28" at bounding box center [191, 356] width 317 height 49
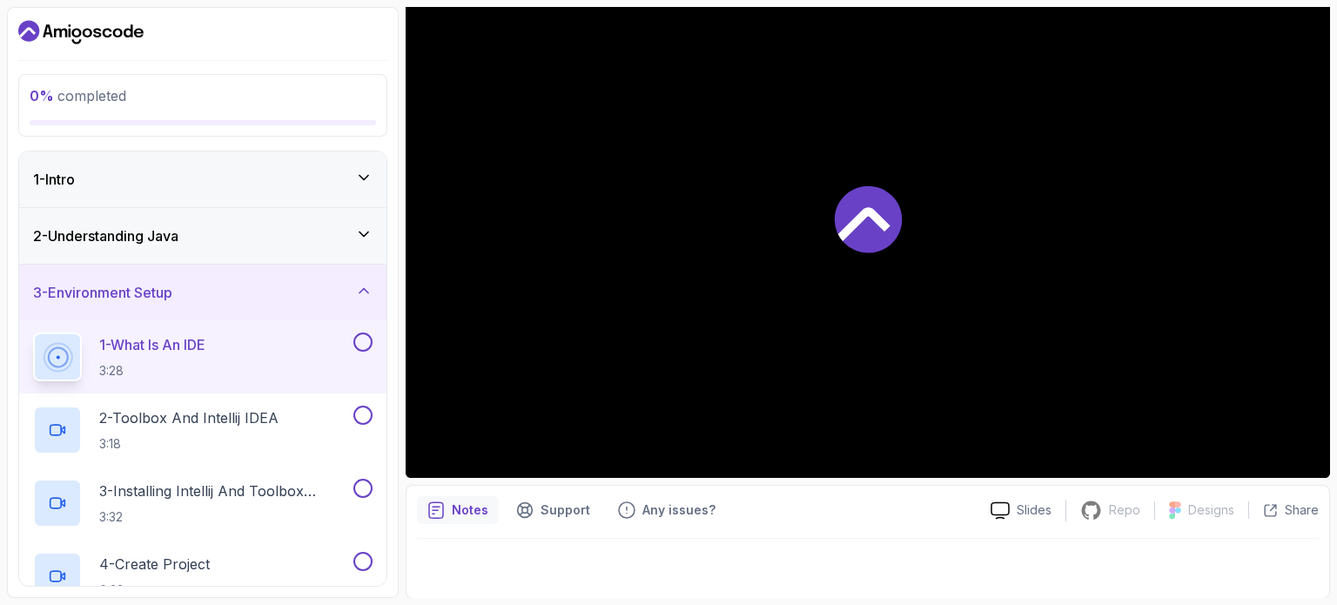
click at [868, 254] on div at bounding box center [868, 218] width 924 height 520
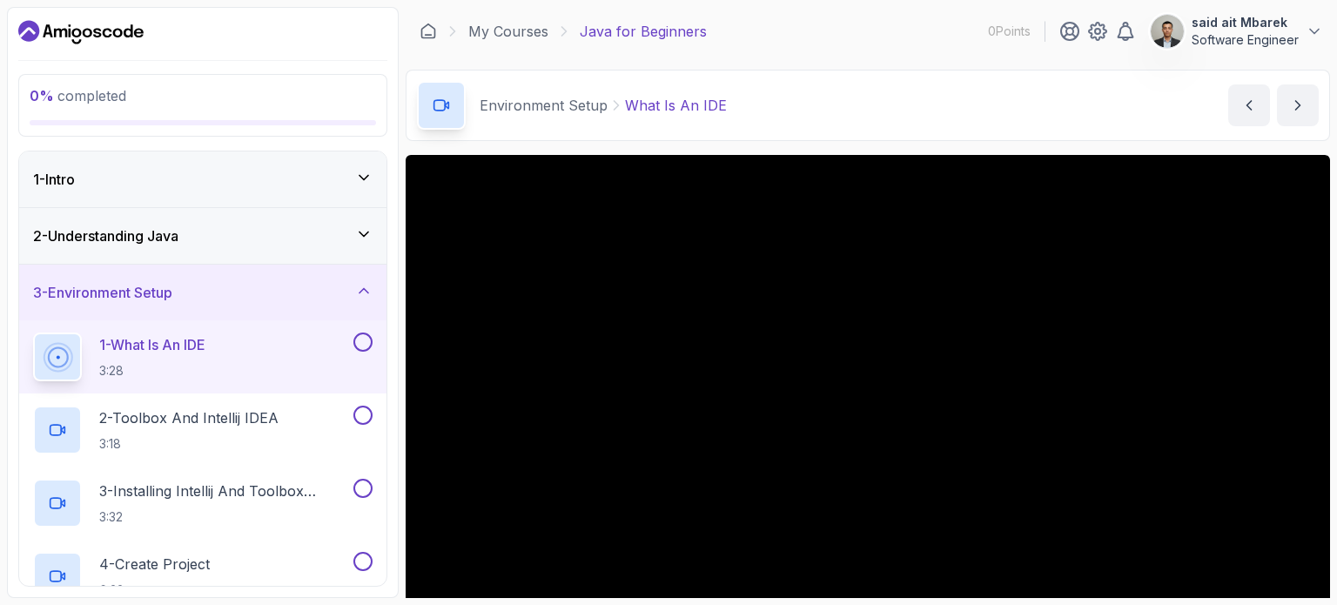
click at [57, 17] on div "0 % completed 1 - Intro 2 - Understanding Java 3 - Environment Setup 1 - What I…" at bounding box center [203, 302] width 392 height 591
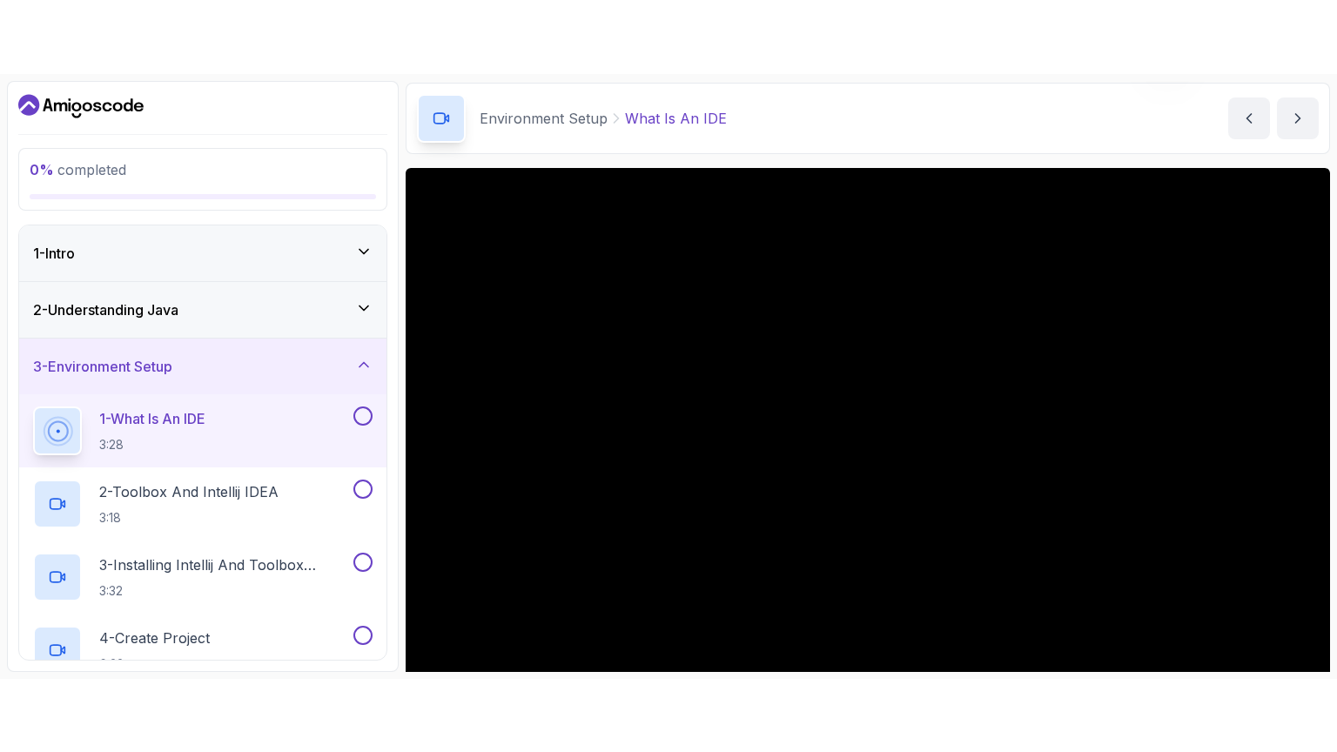
scroll to position [70, 0]
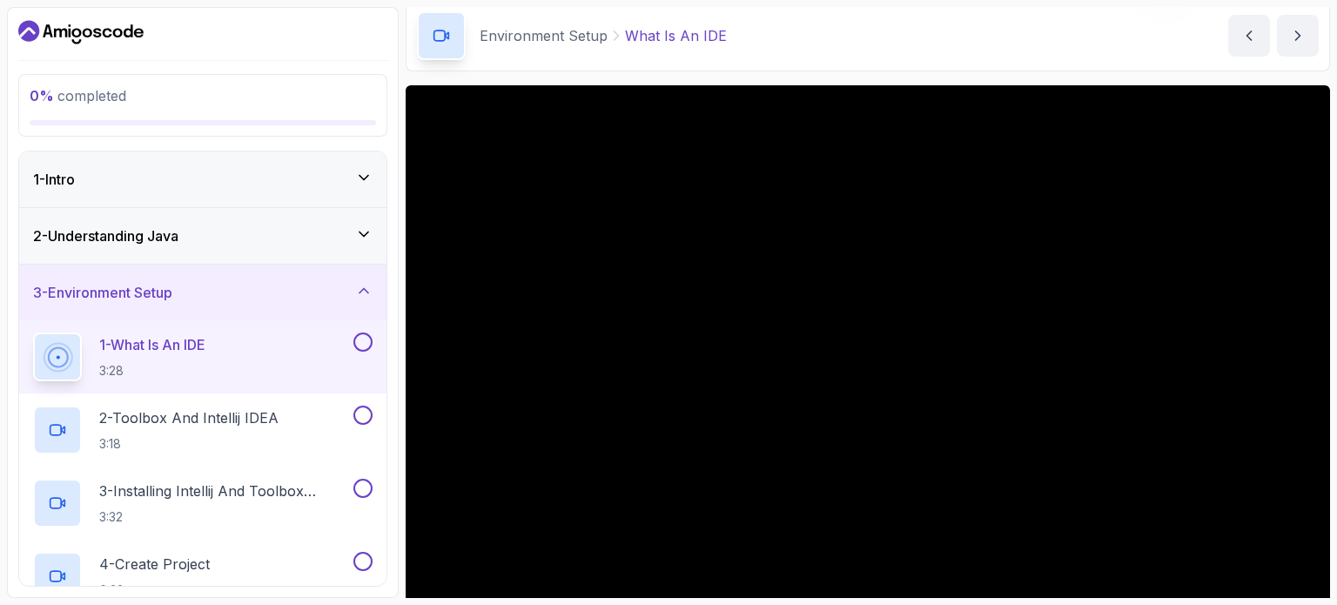
click at [160, 185] on div "1 - Intro" at bounding box center [202, 179] width 339 height 21
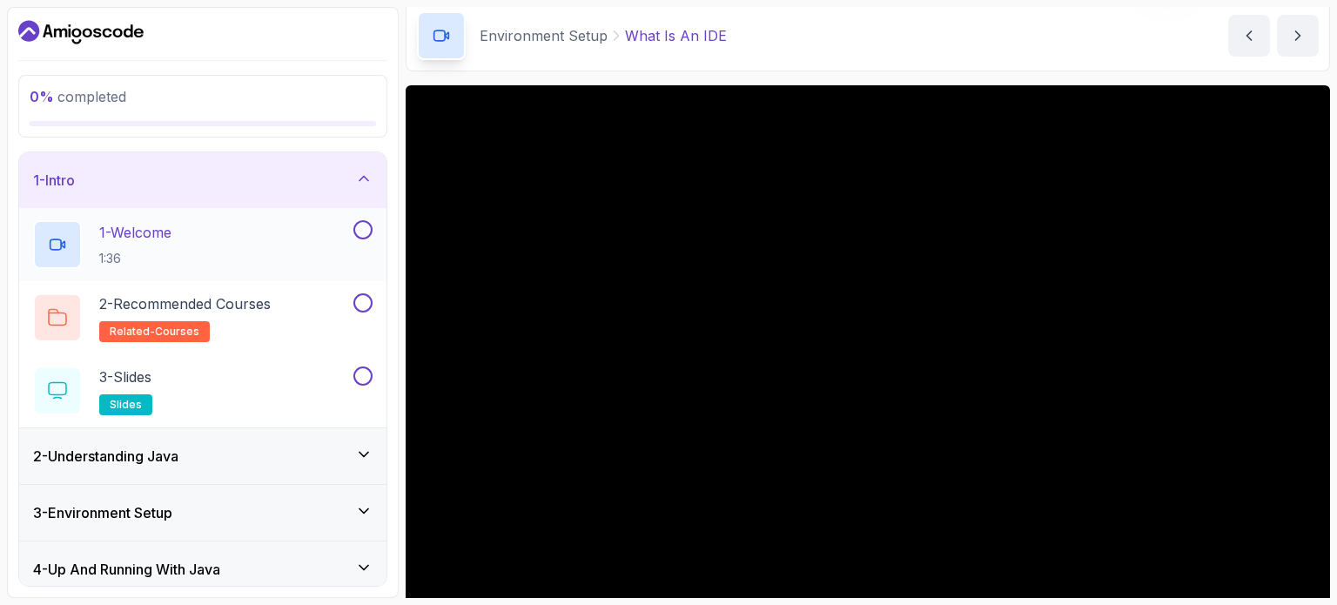
click at [158, 239] on p "1 - Welcome" at bounding box center [135, 232] width 72 height 21
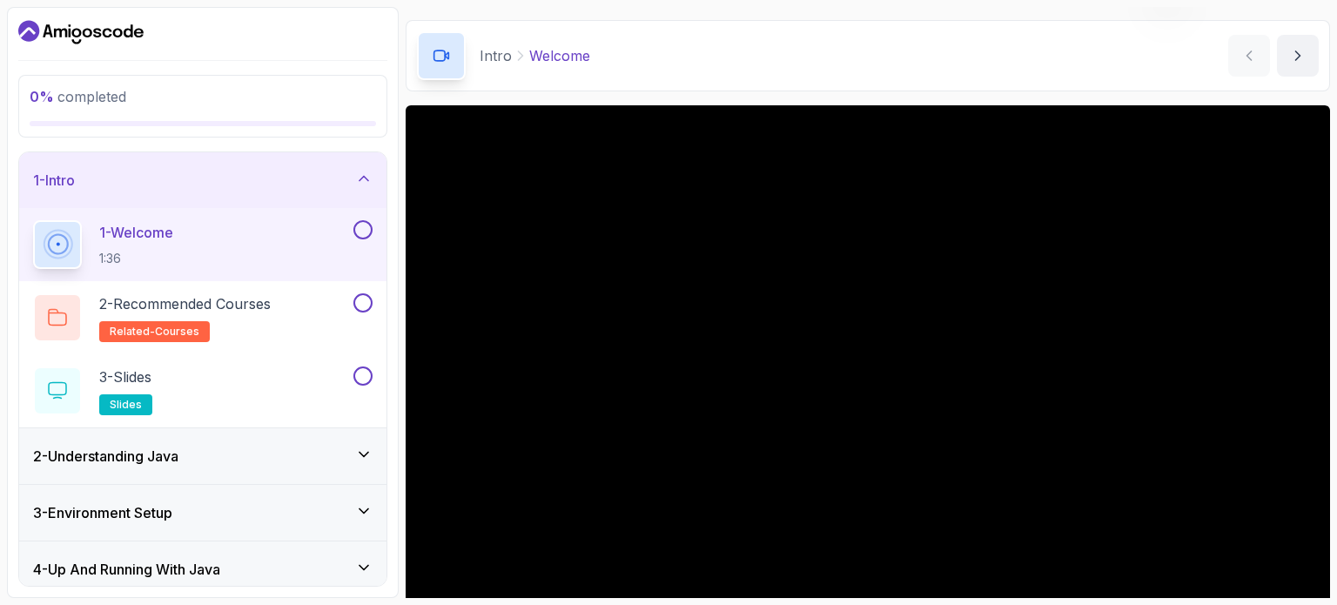
scroll to position [70, 0]
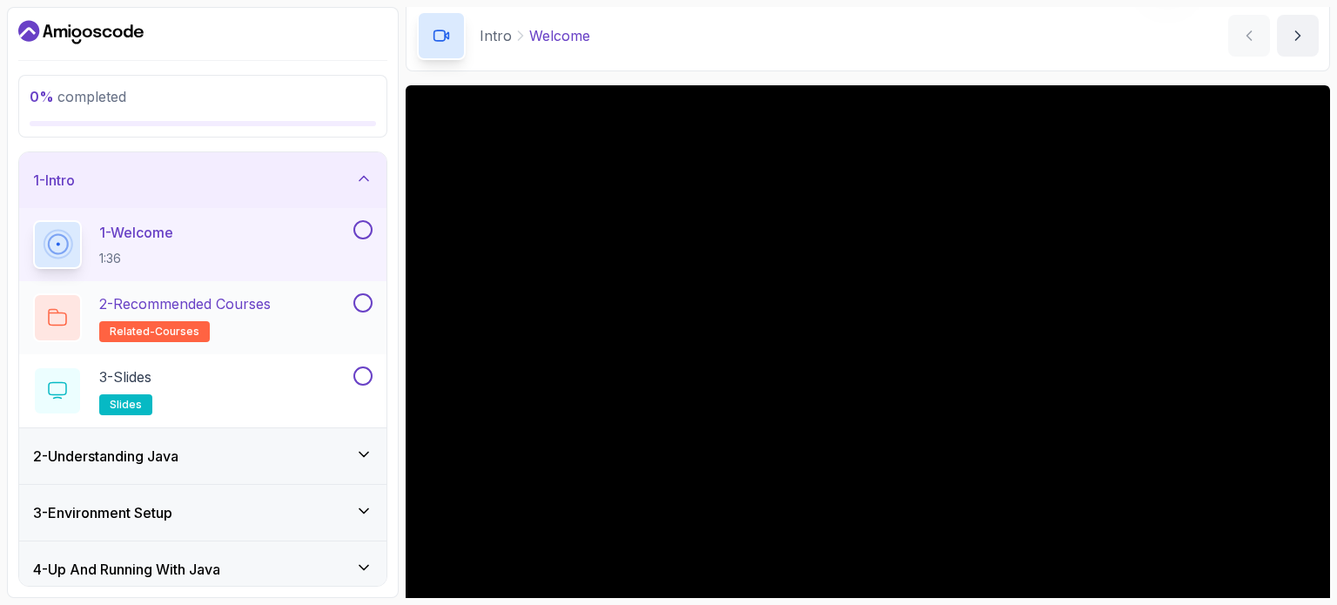
click at [227, 316] on h2 "2 - Recommended Courses related-courses" at bounding box center [184, 317] width 171 height 49
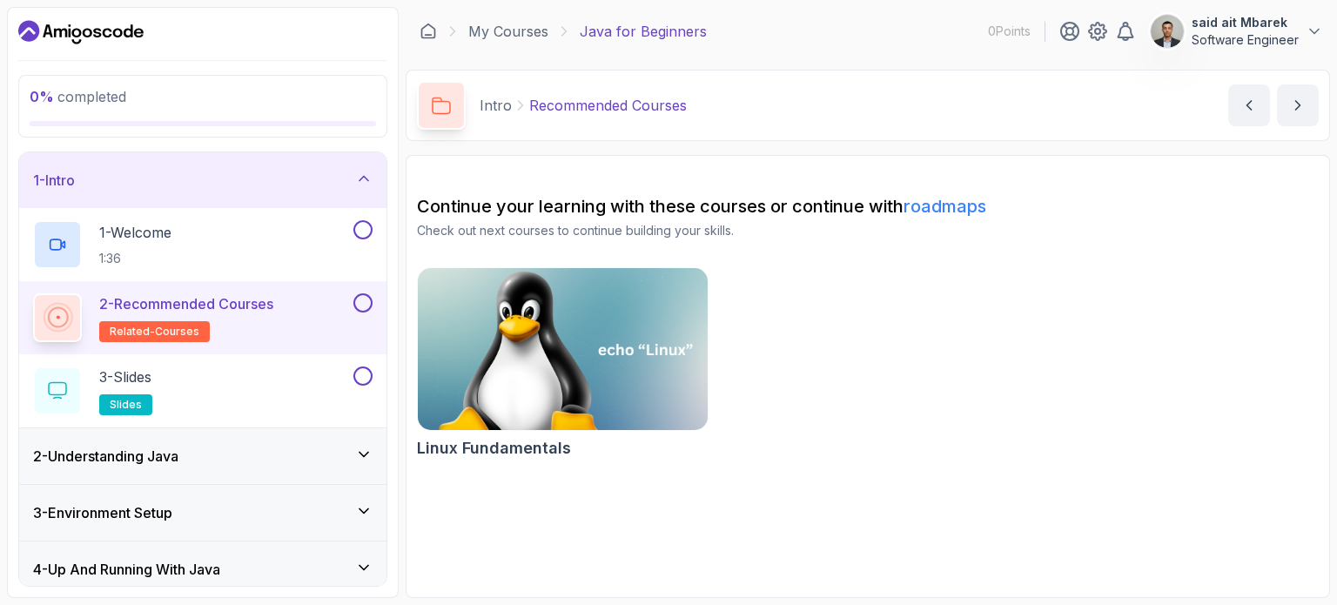
click at [578, 351] on img at bounding box center [563, 349] width 304 height 171
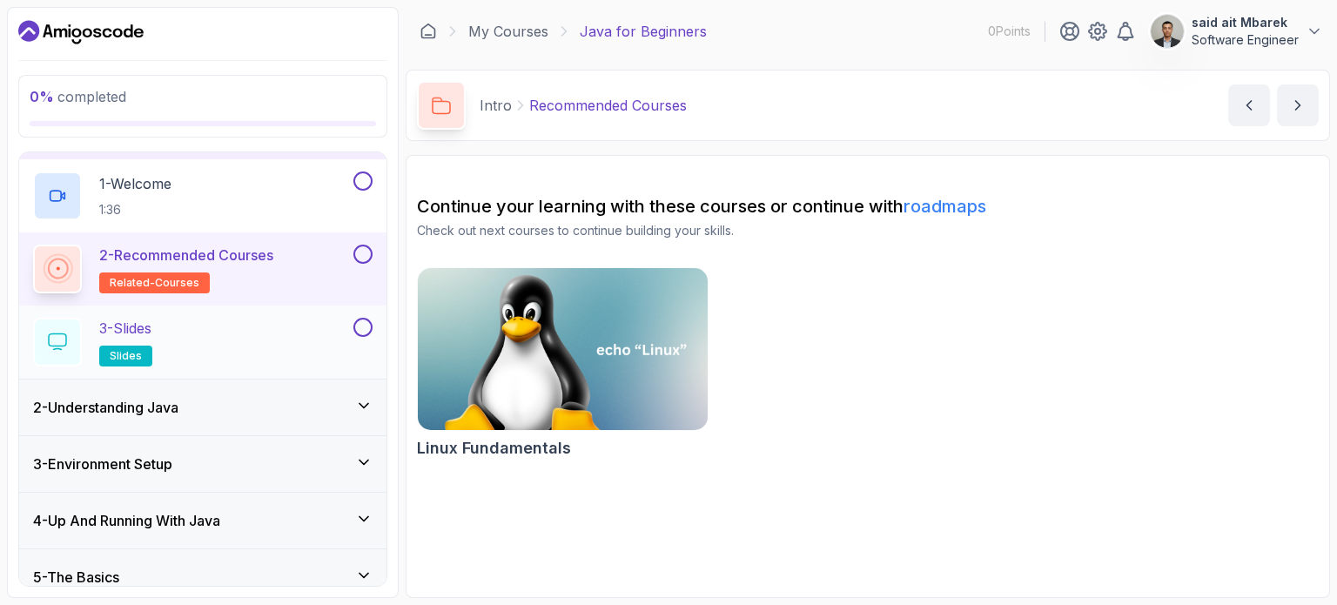
click at [178, 346] on div "3 - Slides slides" at bounding box center [191, 342] width 317 height 49
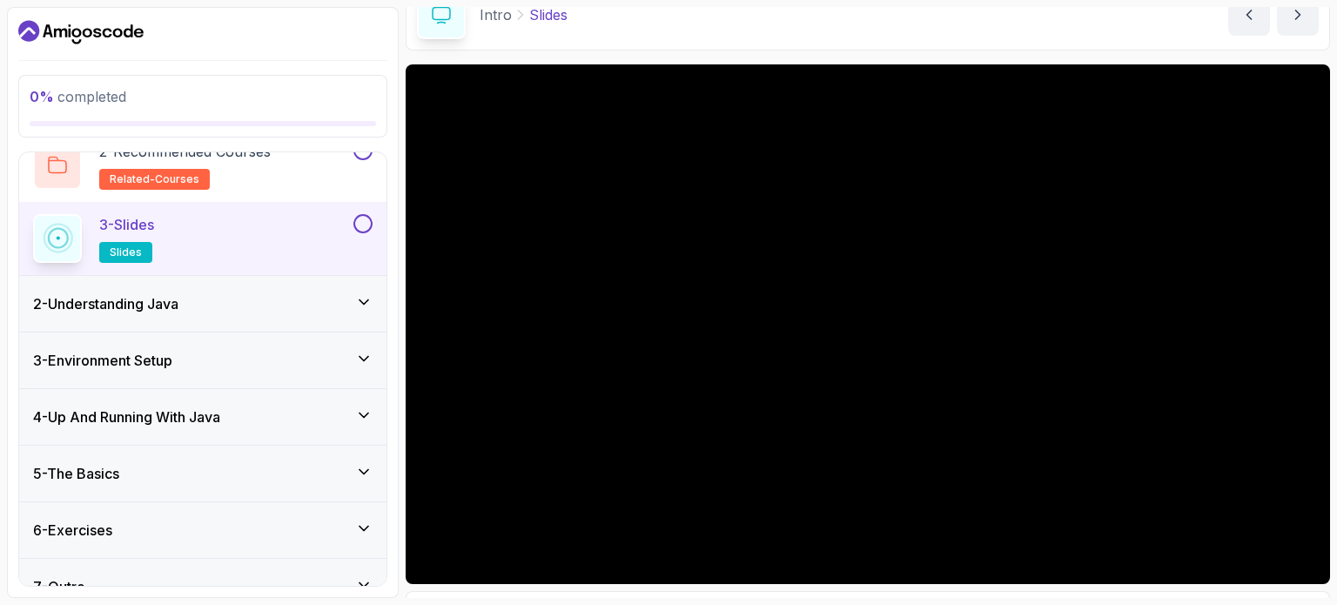
scroll to position [158, 0]
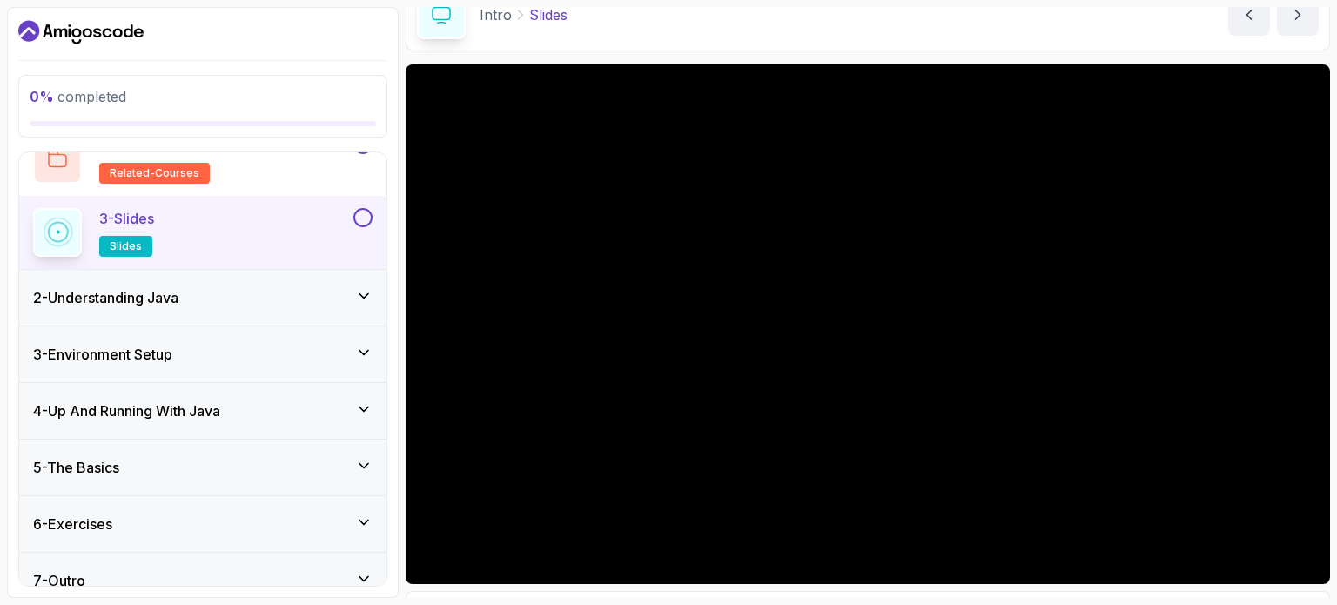
click at [216, 295] on div "2 - Understanding Java" at bounding box center [202, 297] width 339 height 21
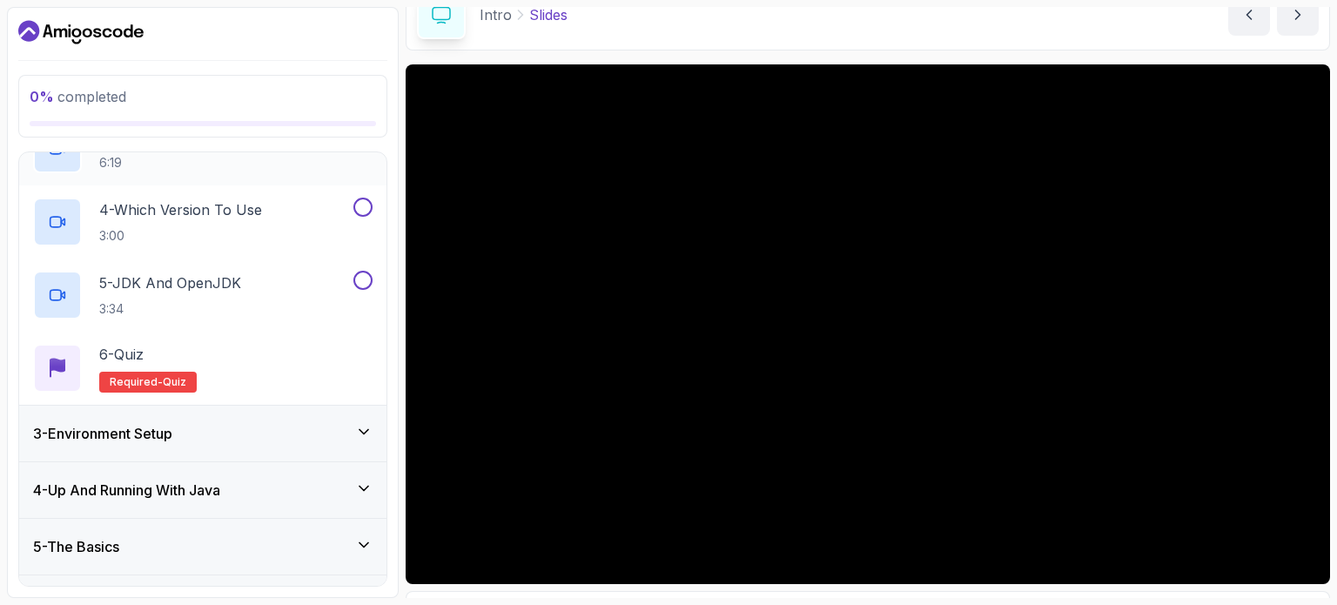
scroll to position [299, 0]
click at [259, 434] on div "3 - Environment Setup" at bounding box center [202, 432] width 339 height 21
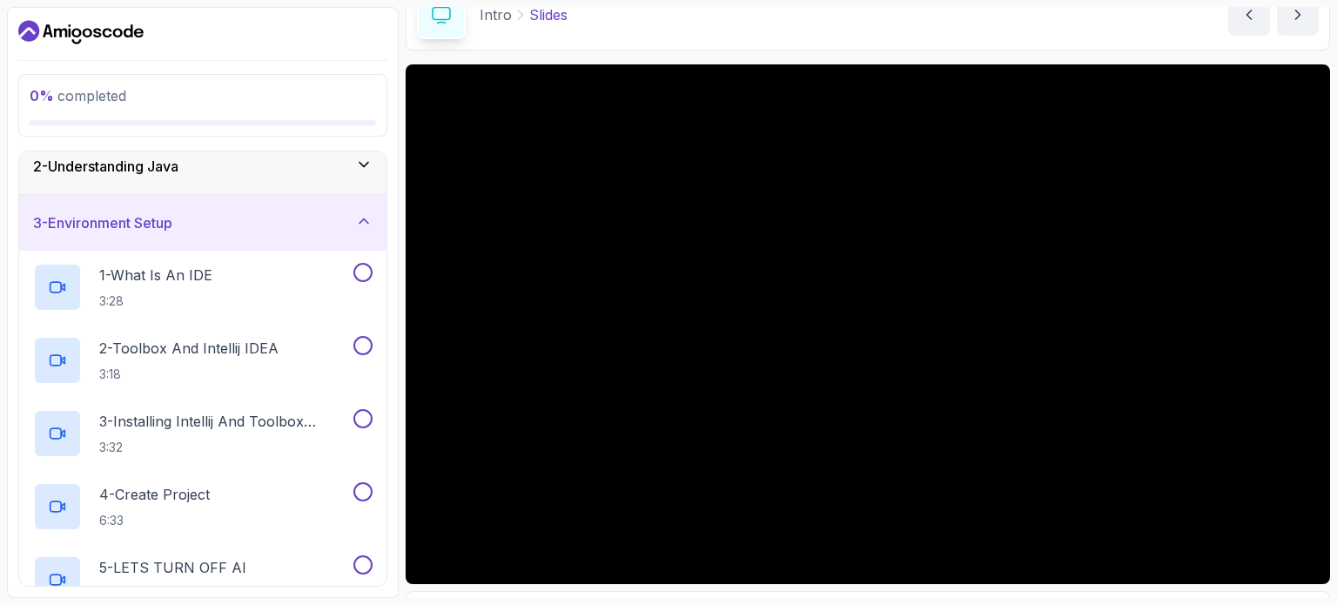
scroll to position [68, 0]
click at [207, 282] on p "1 - What Is An IDE" at bounding box center [155, 276] width 113 height 21
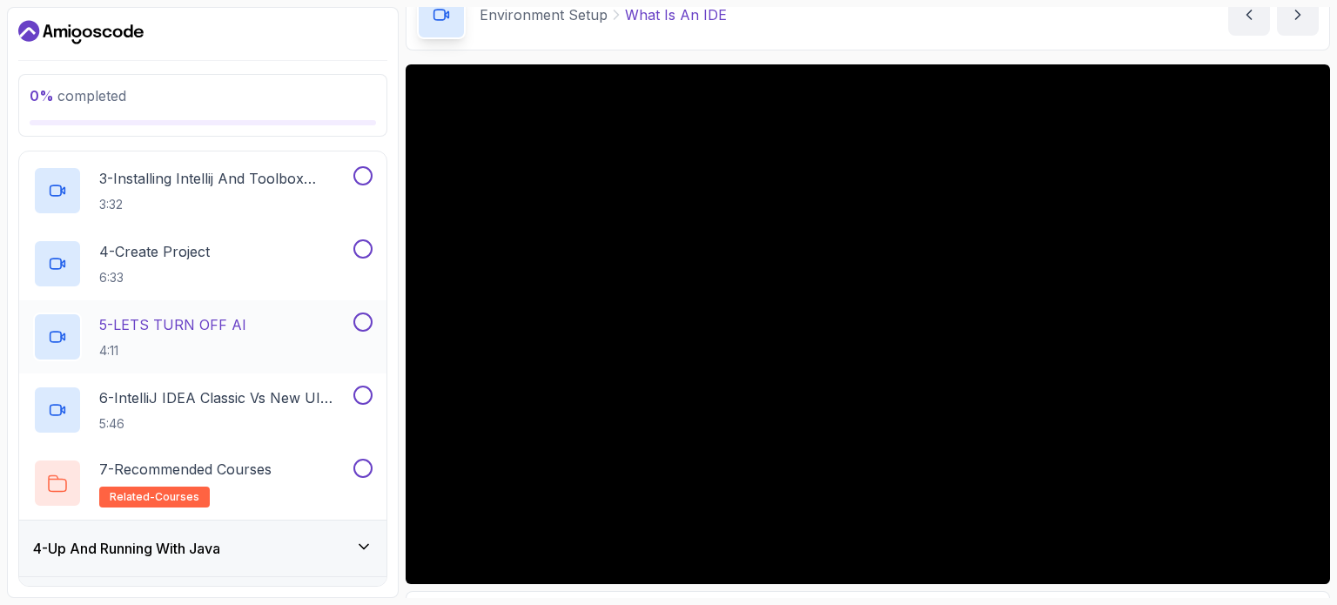
scroll to position [322, 0]
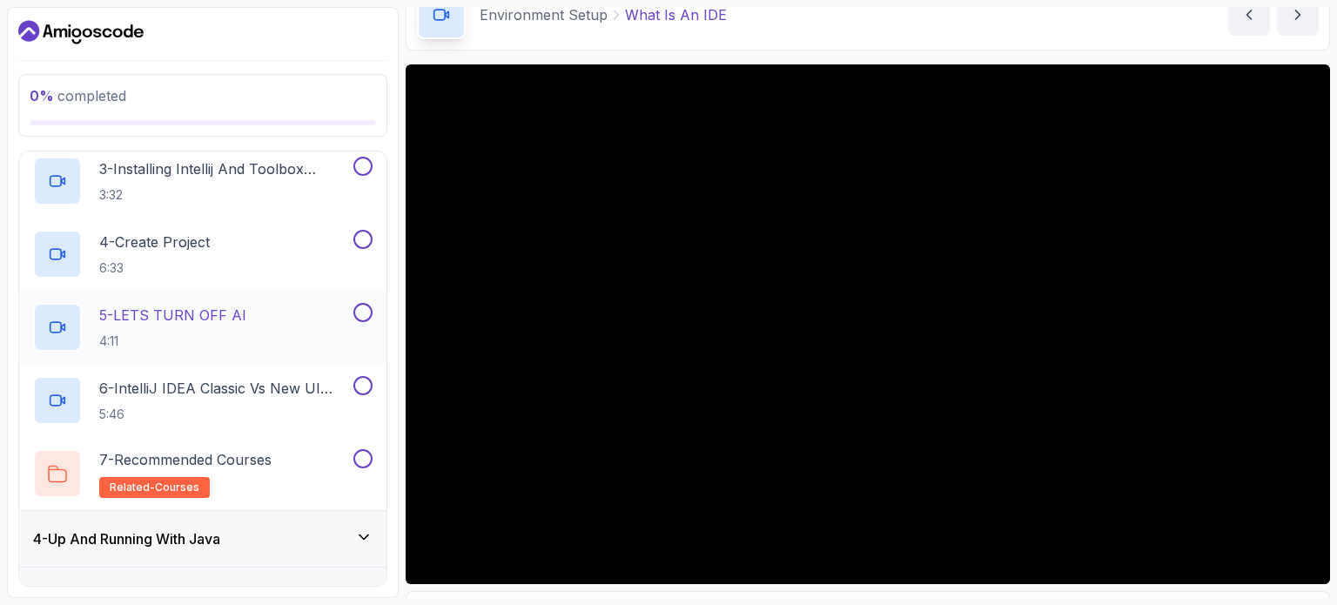
click at [195, 309] on p "5 - LETS TURN OFF AI" at bounding box center [172, 315] width 147 height 21
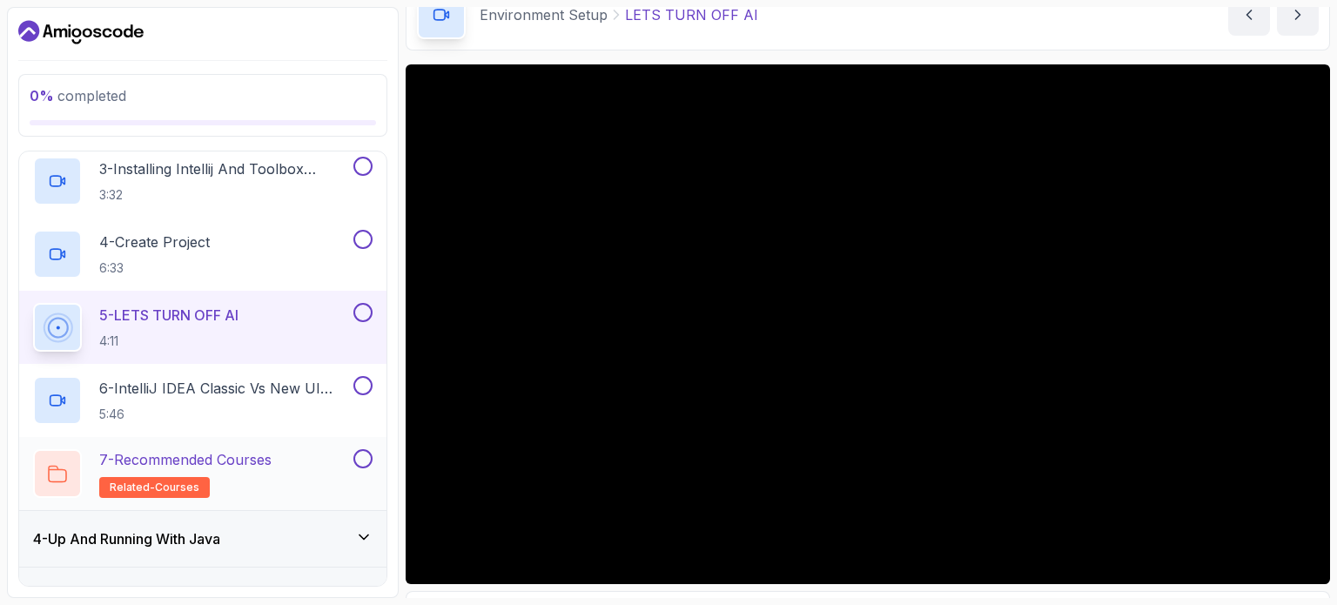
scroll to position [470, 0]
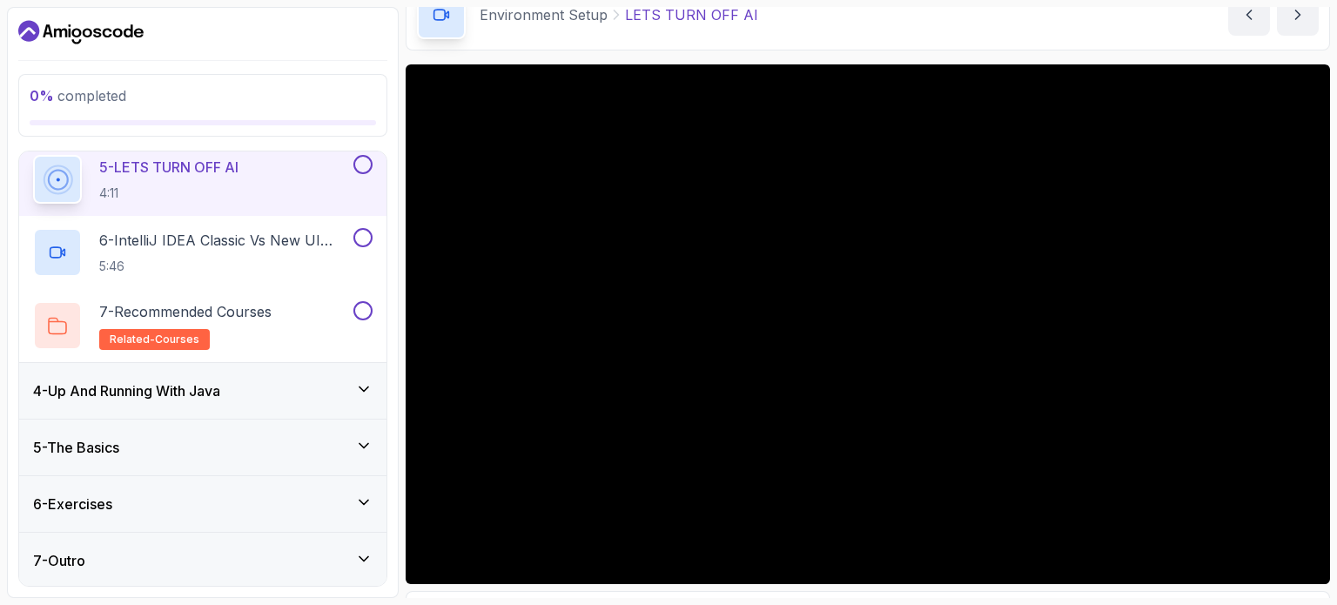
click at [223, 432] on div "5 - The Basics" at bounding box center [202, 448] width 367 height 56
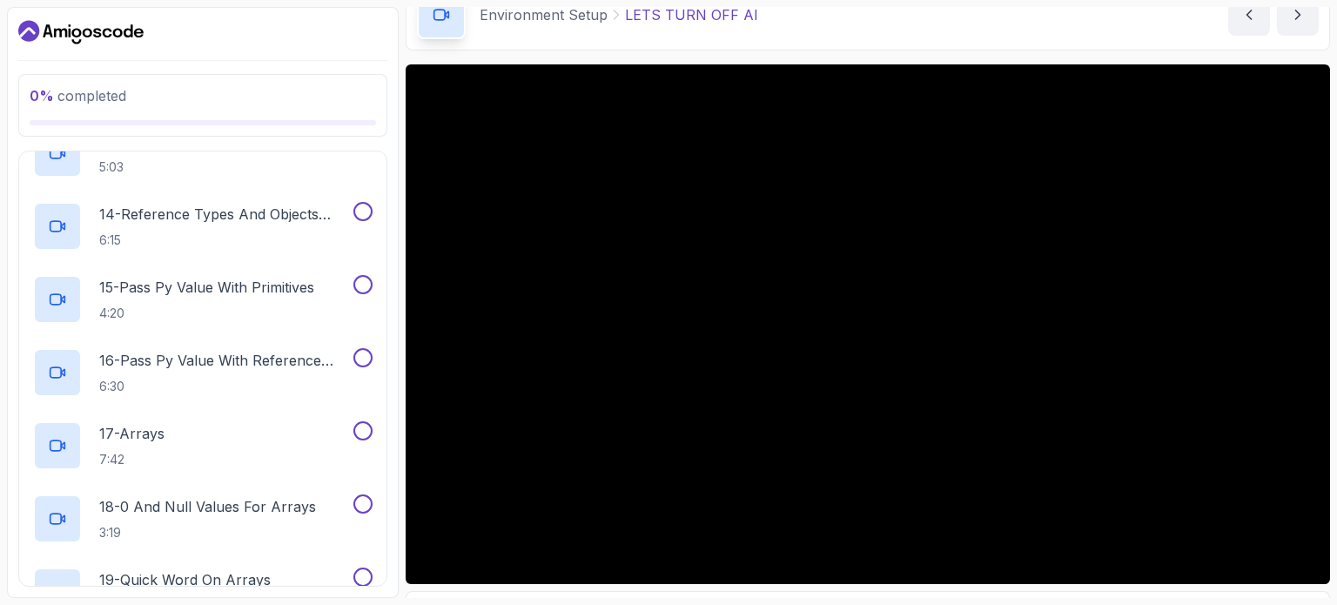
scroll to position [1421, 0]
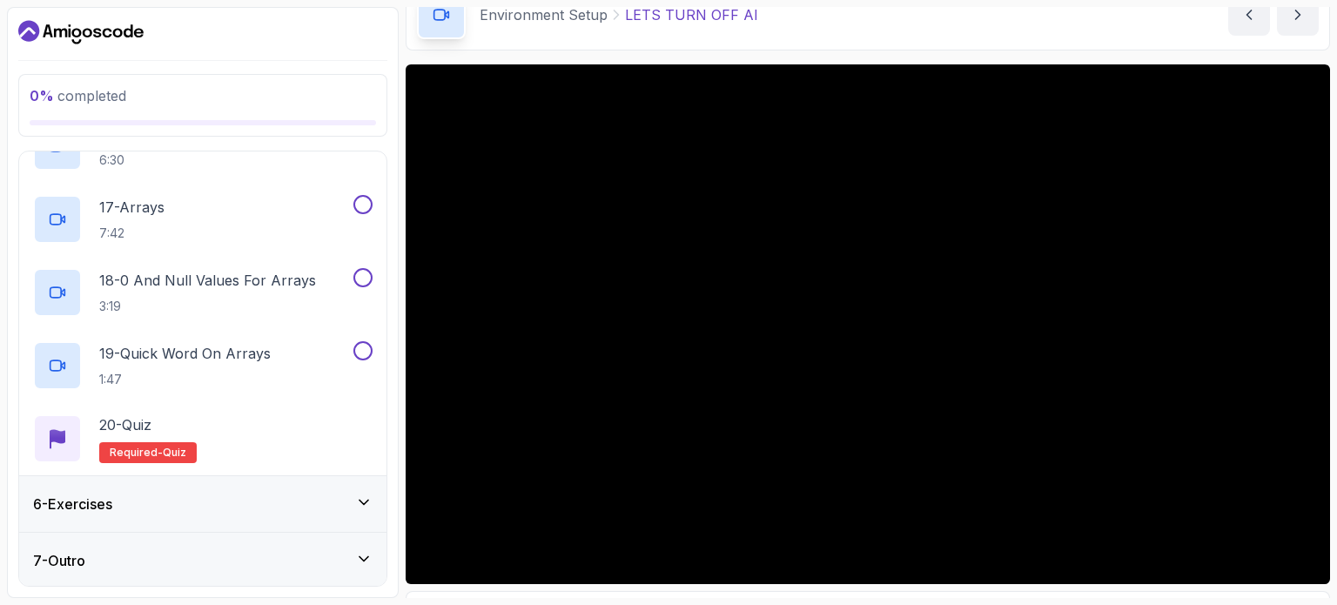
click at [165, 500] on div "6 - Exercises" at bounding box center [202, 504] width 339 height 21
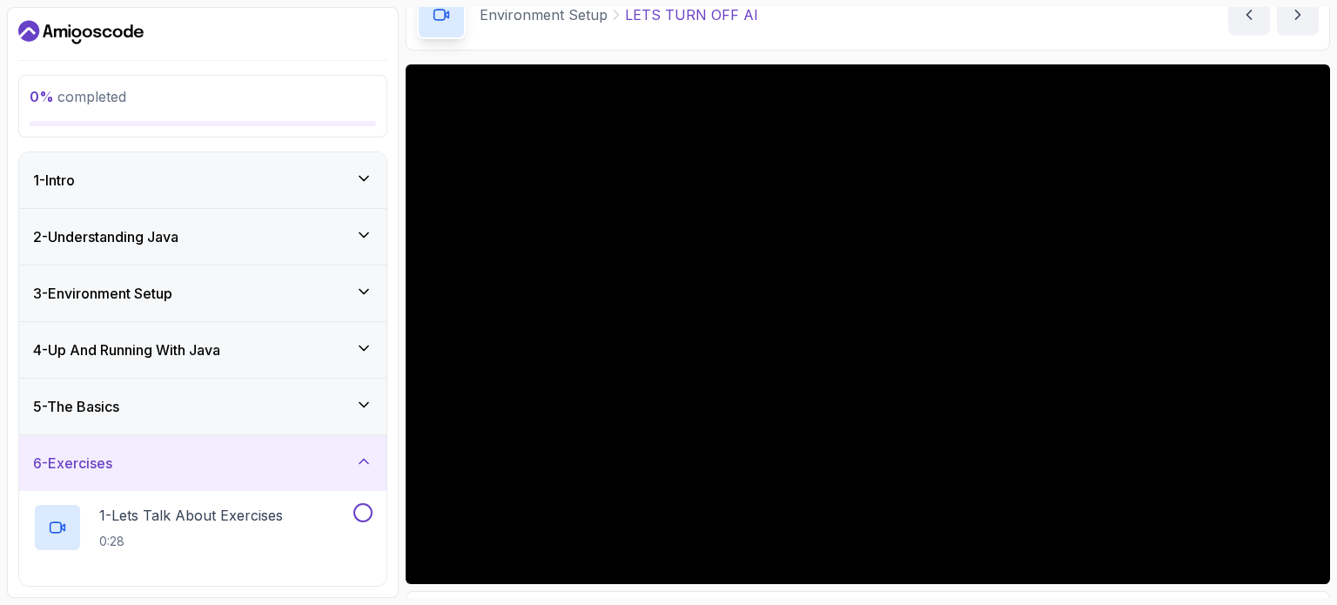
scroll to position [104, 0]
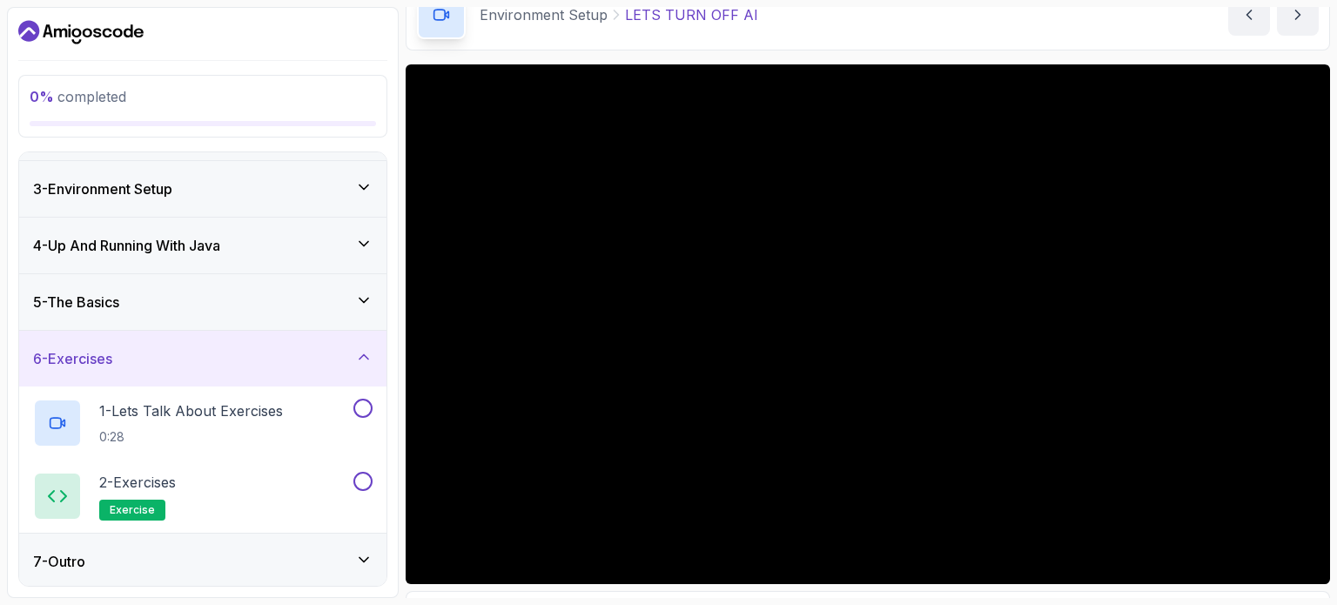
click at [177, 577] on div "7 - Outro" at bounding box center [202, 562] width 367 height 56
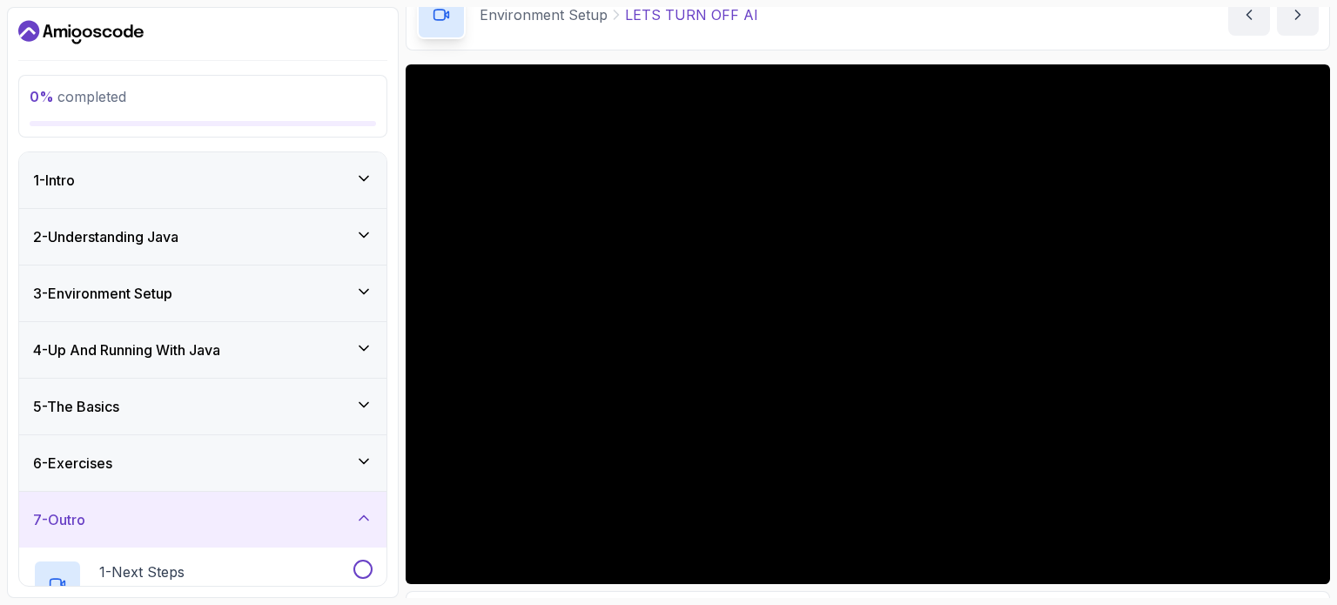
scroll to position [178, 0]
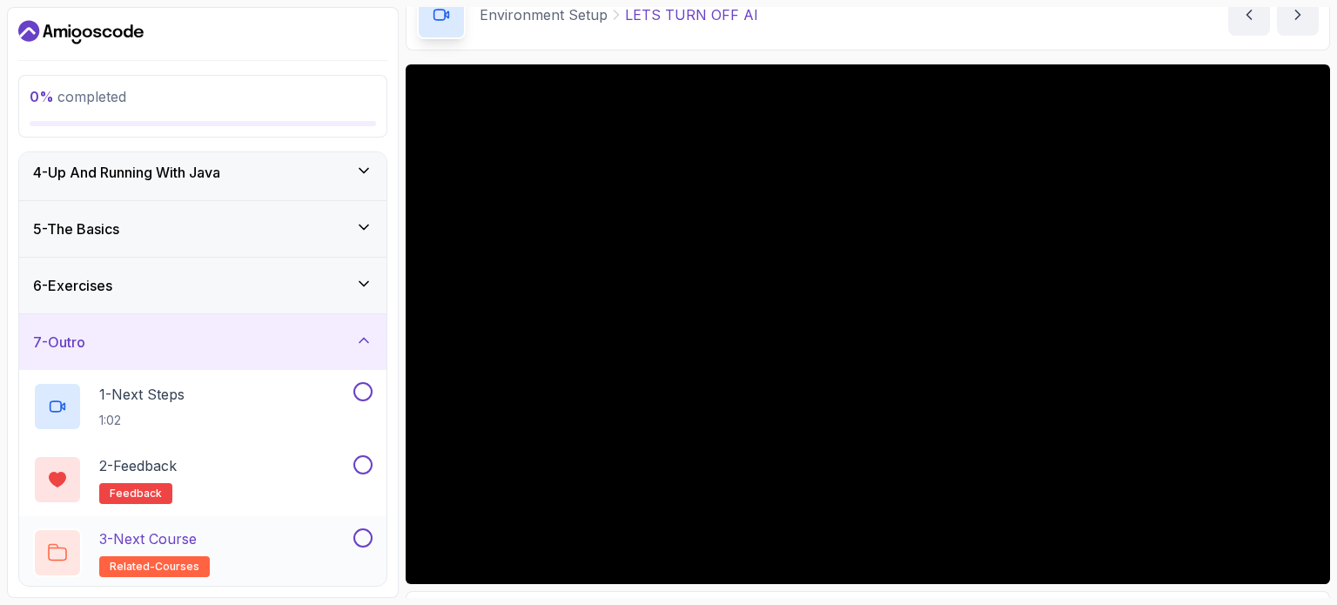
click at [158, 542] on p "3 - Next Course" at bounding box center [147, 538] width 97 height 21
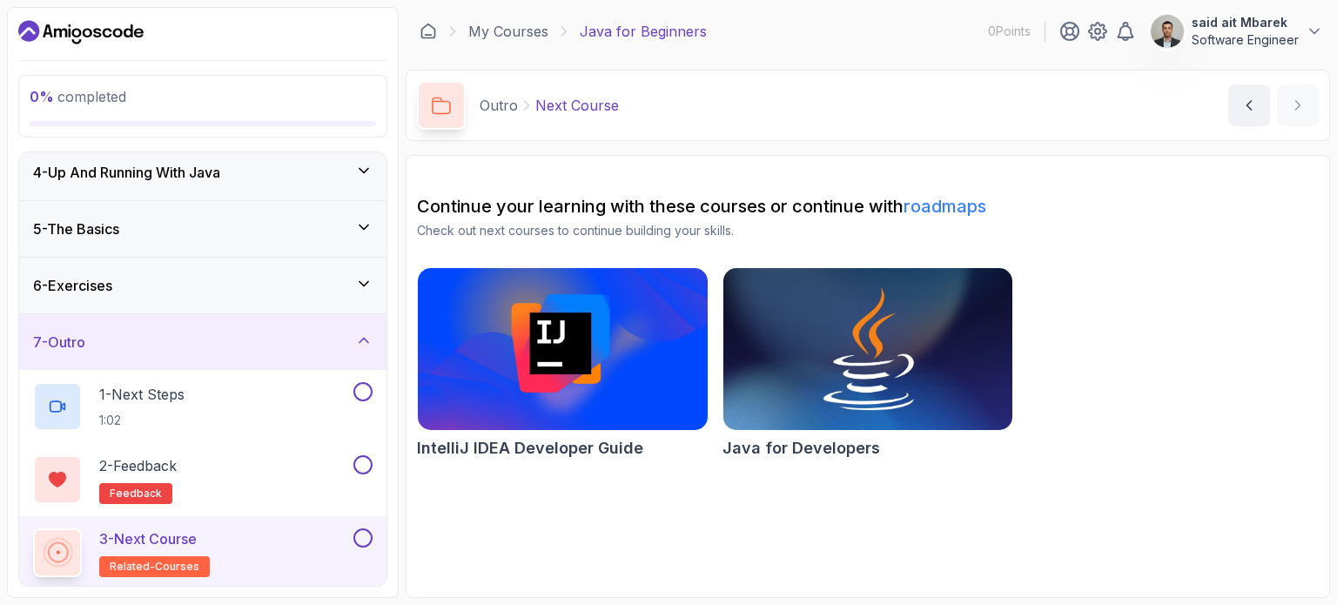
click at [856, 372] on img at bounding box center [867, 349] width 304 height 171
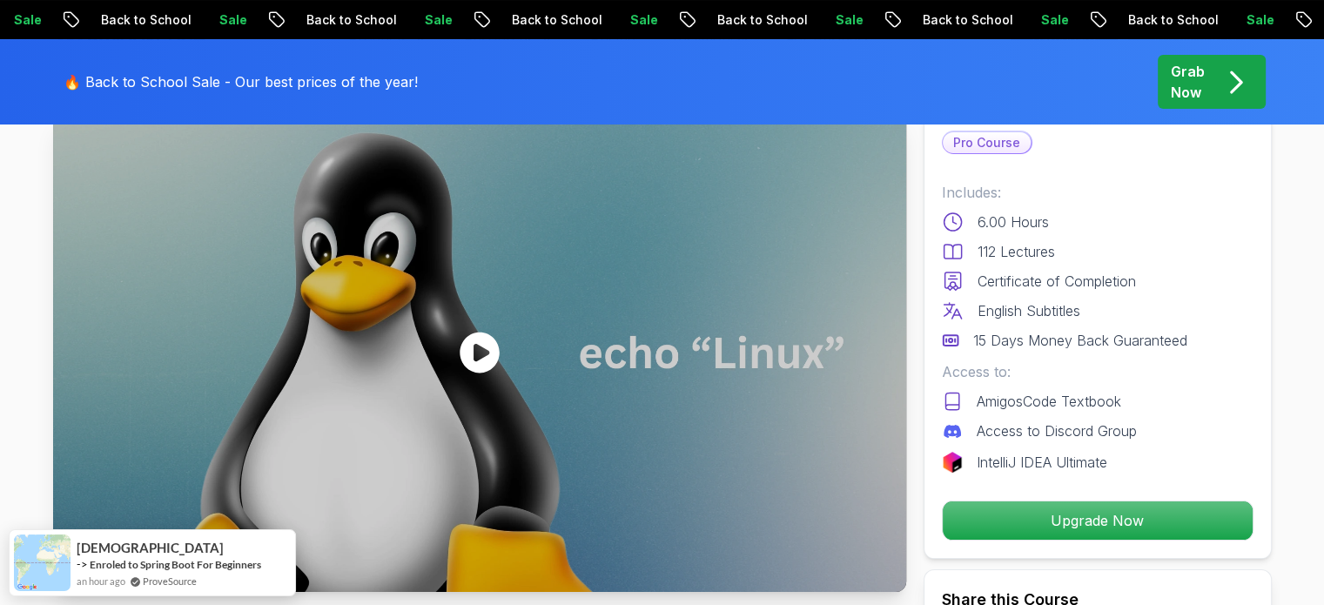
scroll to position [110, 0]
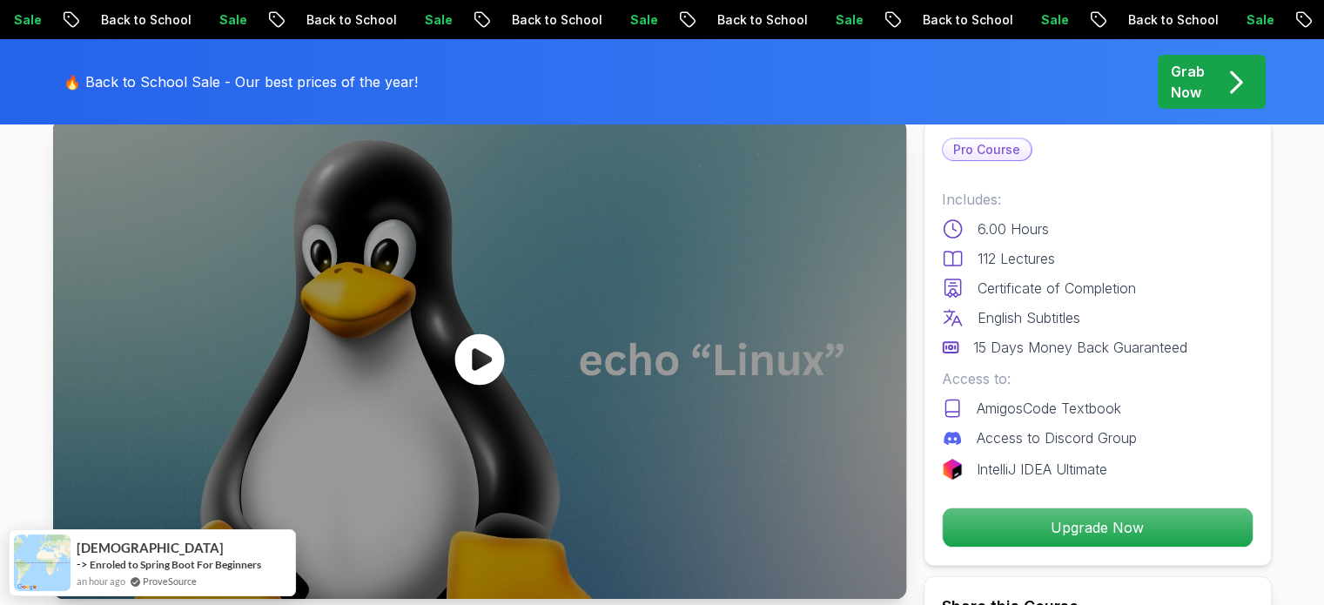
click at [465, 354] on icon at bounding box center [479, 358] width 50 height 51
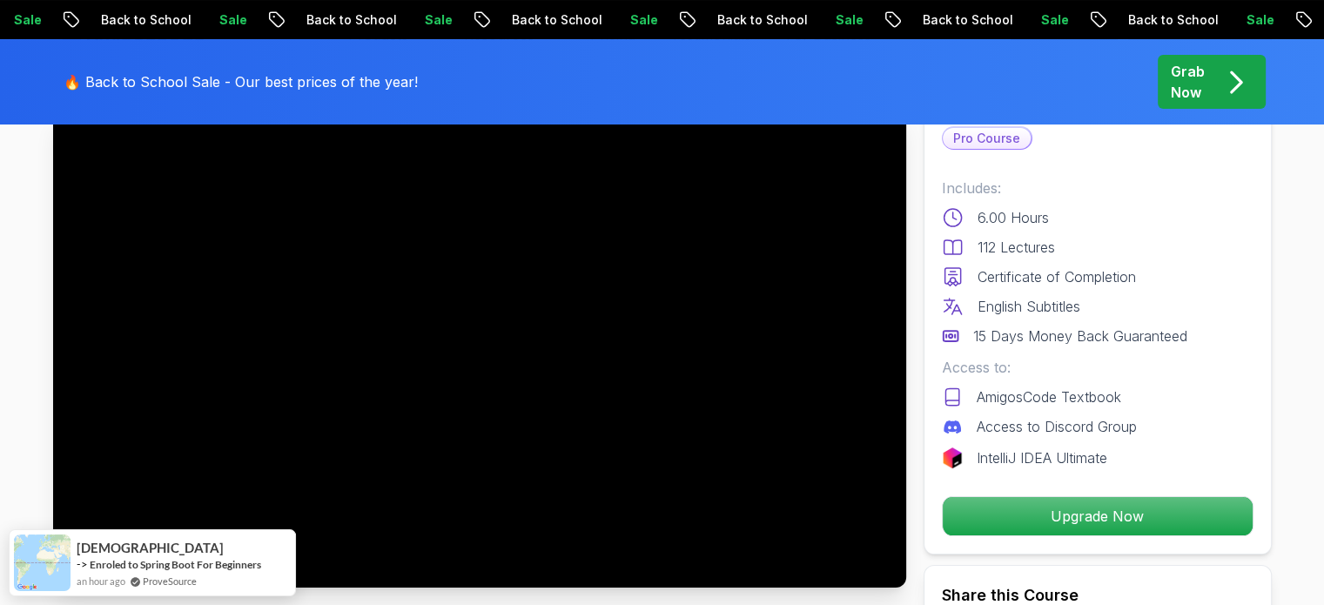
scroll to position [122, 0]
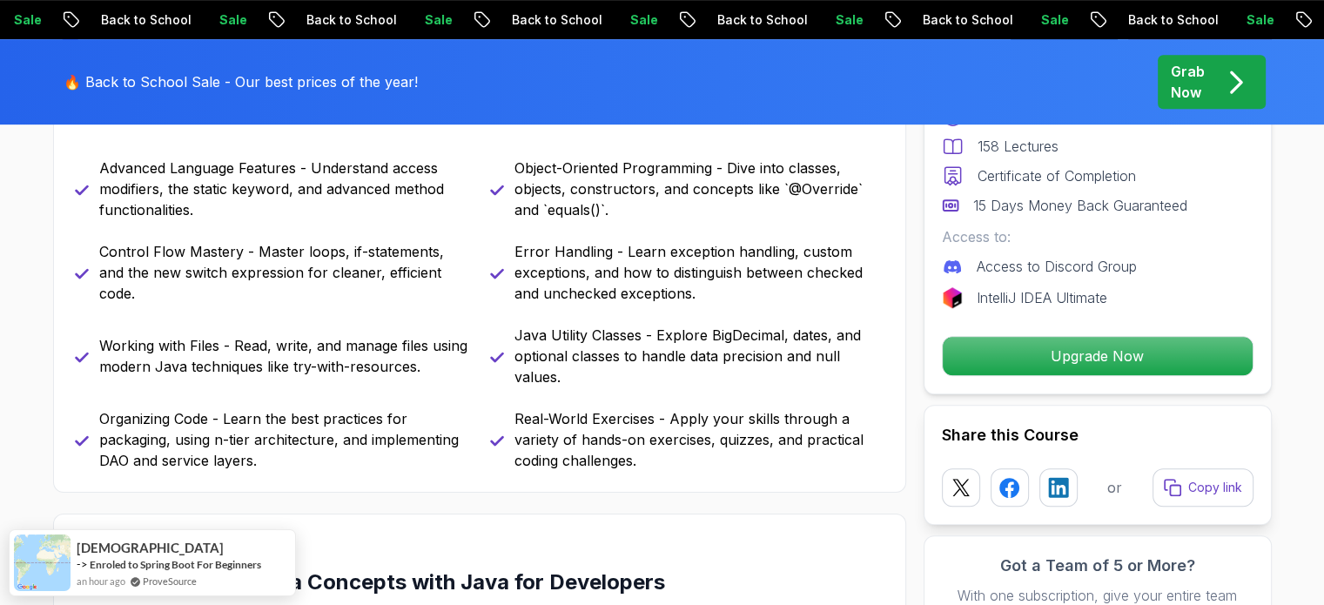
scroll to position [860, 0]
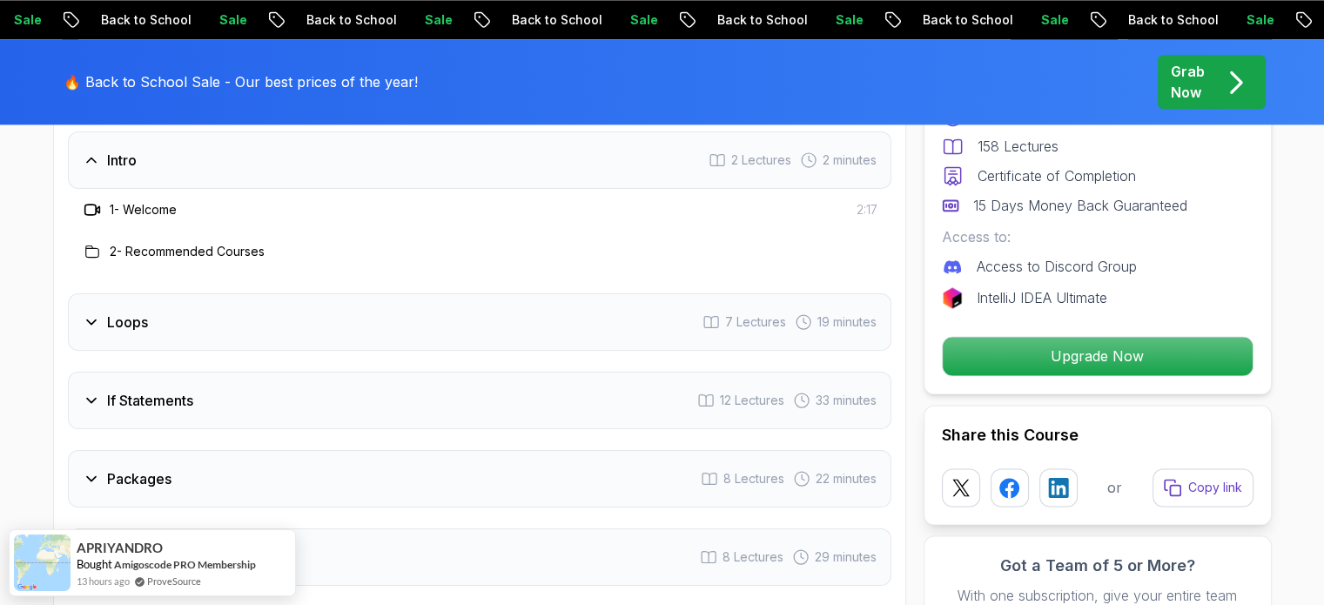
scroll to position [2385, 0]
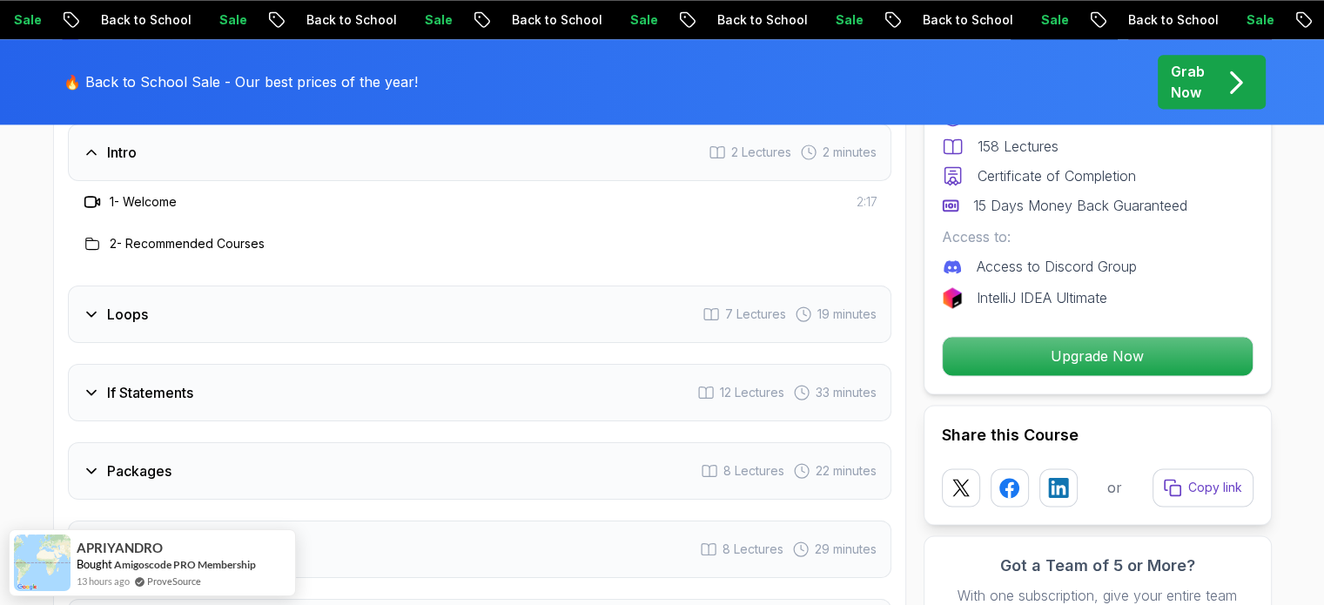
click at [240, 306] on div "Loops 7 Lectures 19 minutes" at bounding box center [479, 313] width 823 height 57
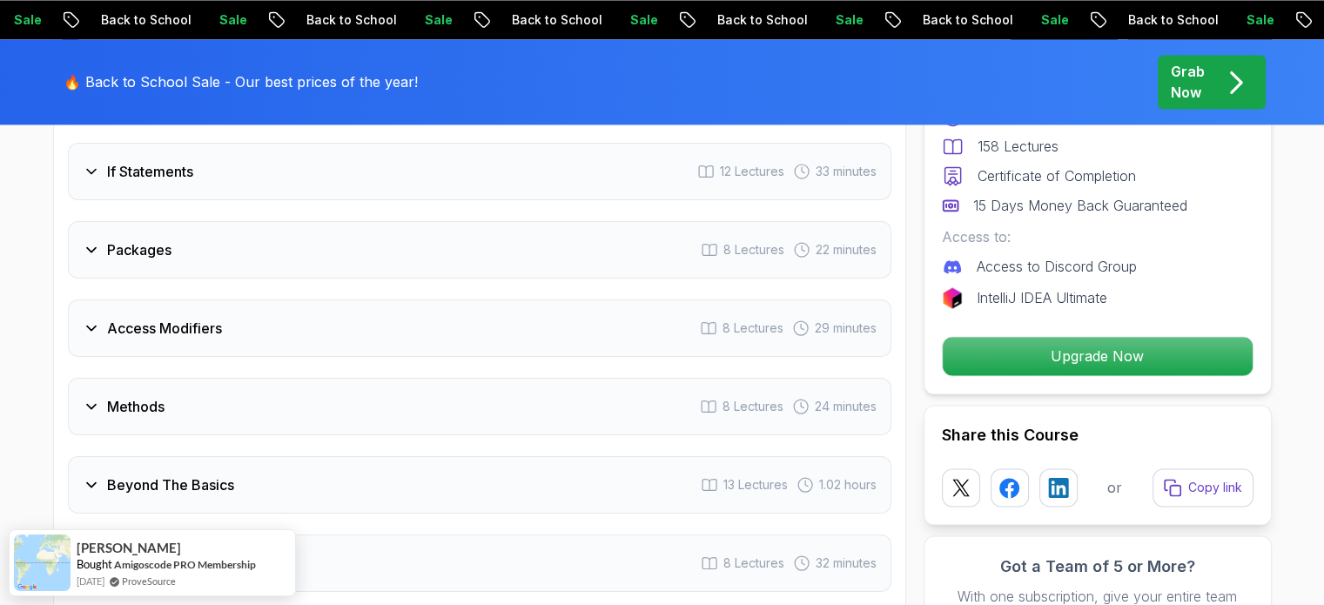
scroll to position [2698, 0]
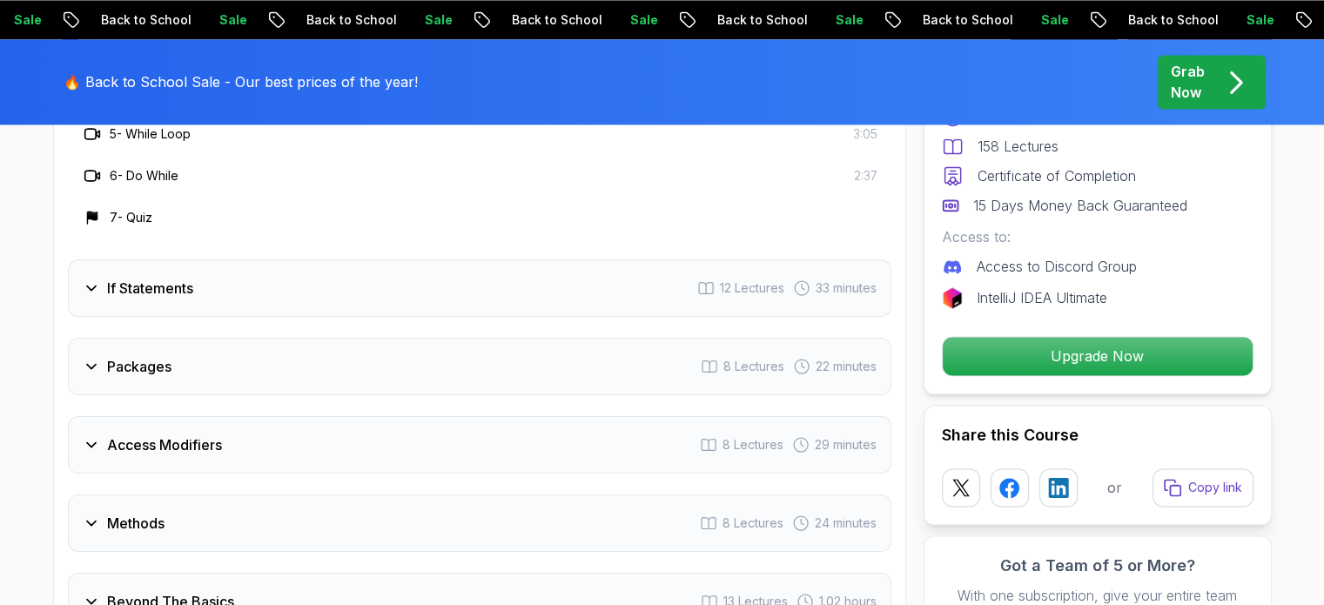
click at [185, 278] on h3 "If Statements" at bounding box center [150, 288] width 86 height 21
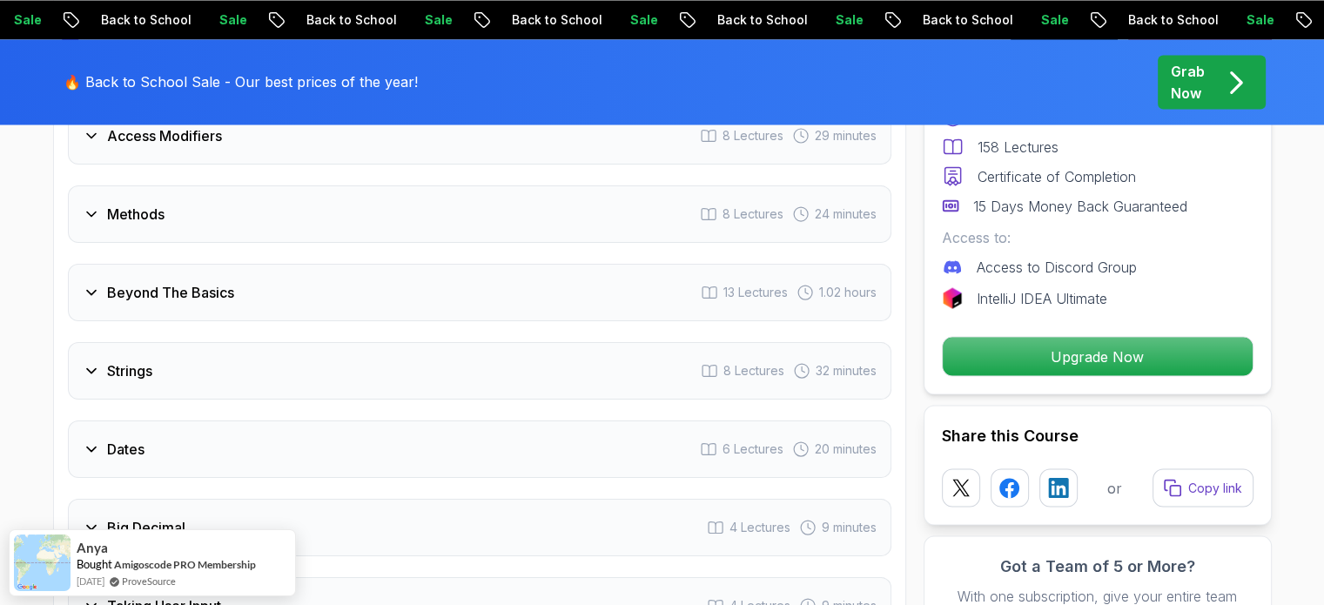
scroll to position [3130, 0]
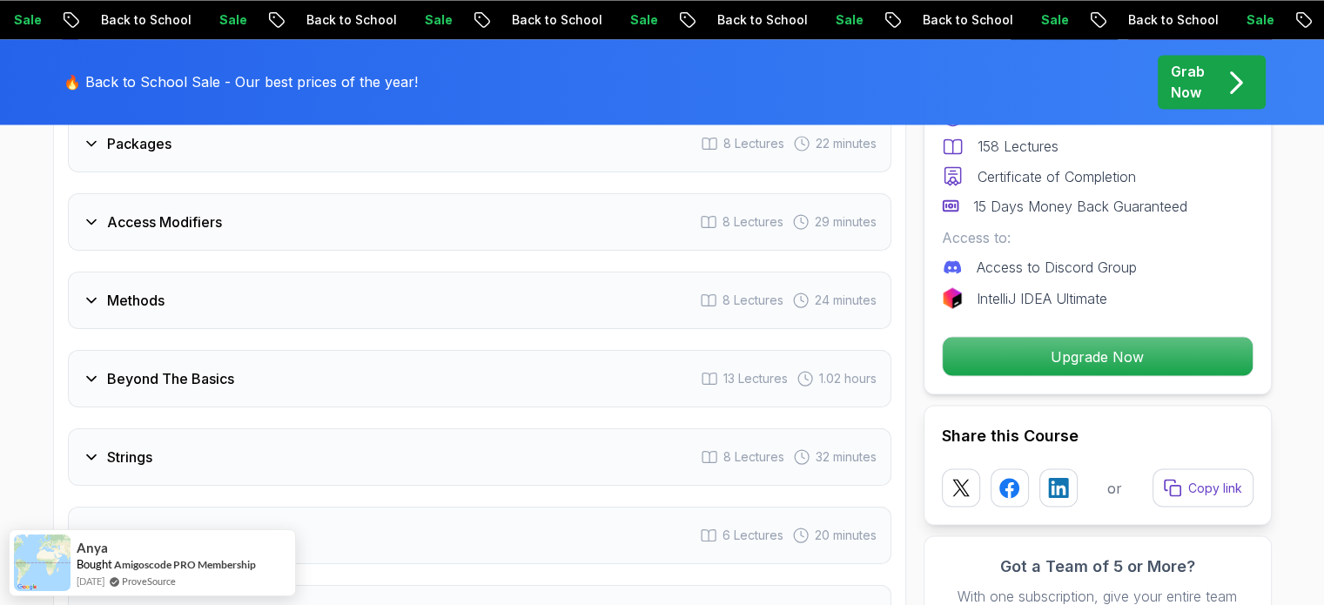
click at [137, 290] on h3 "Methods" at bounding box center [135, 300] width 57 height 21
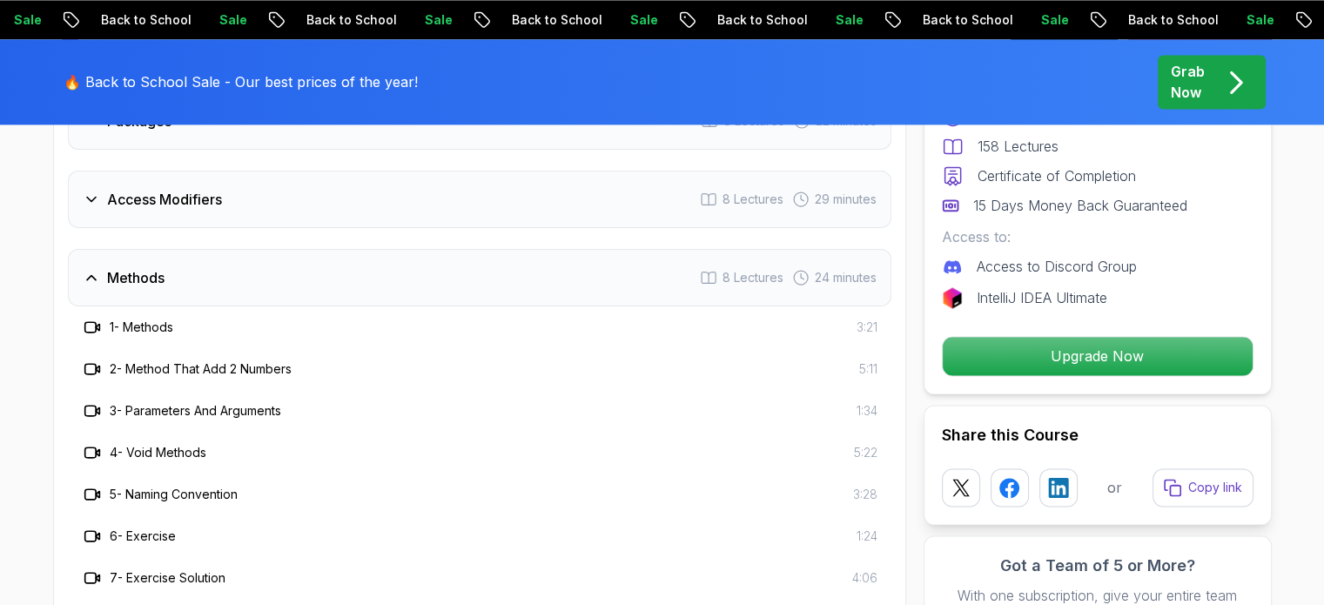
scroll to position [2648, 0]
